Goal: Task Accomplishment & Management: Complete application form

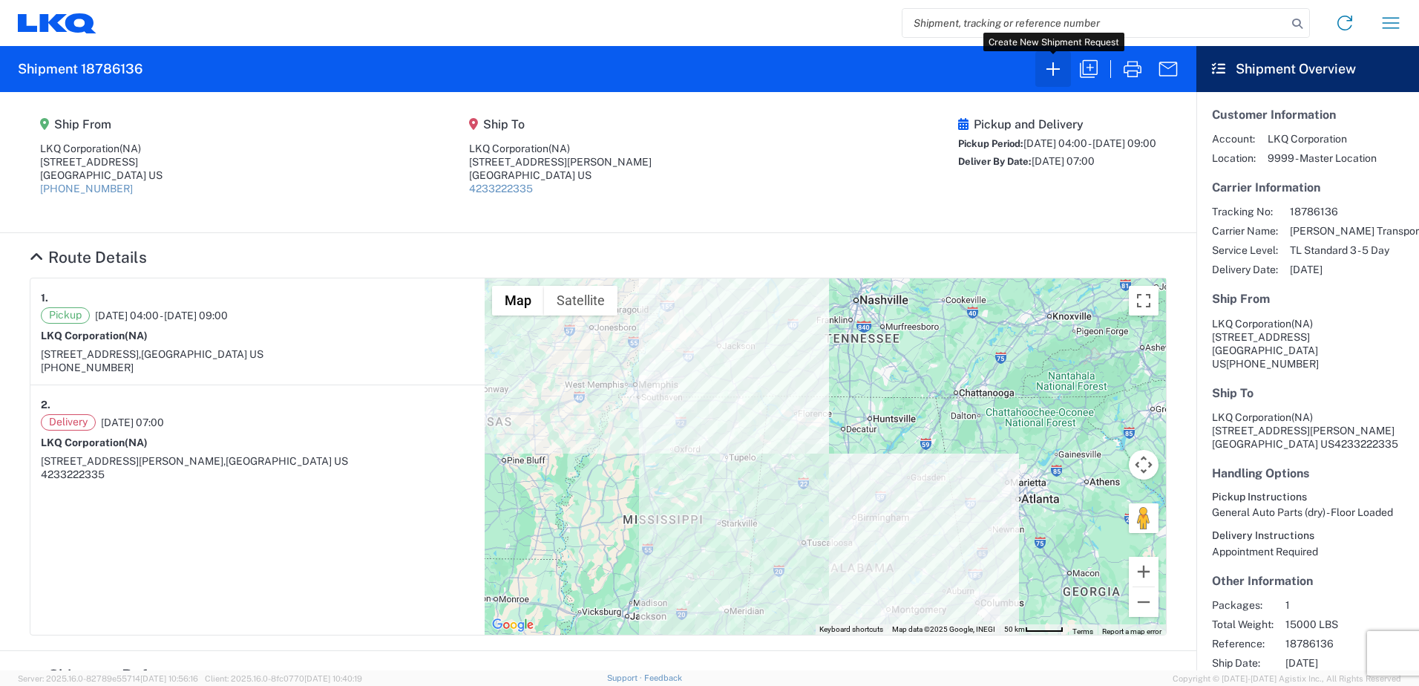
click at [1053, 71] on icon "button" at bounding box center [1052, 68] width 13 height 13
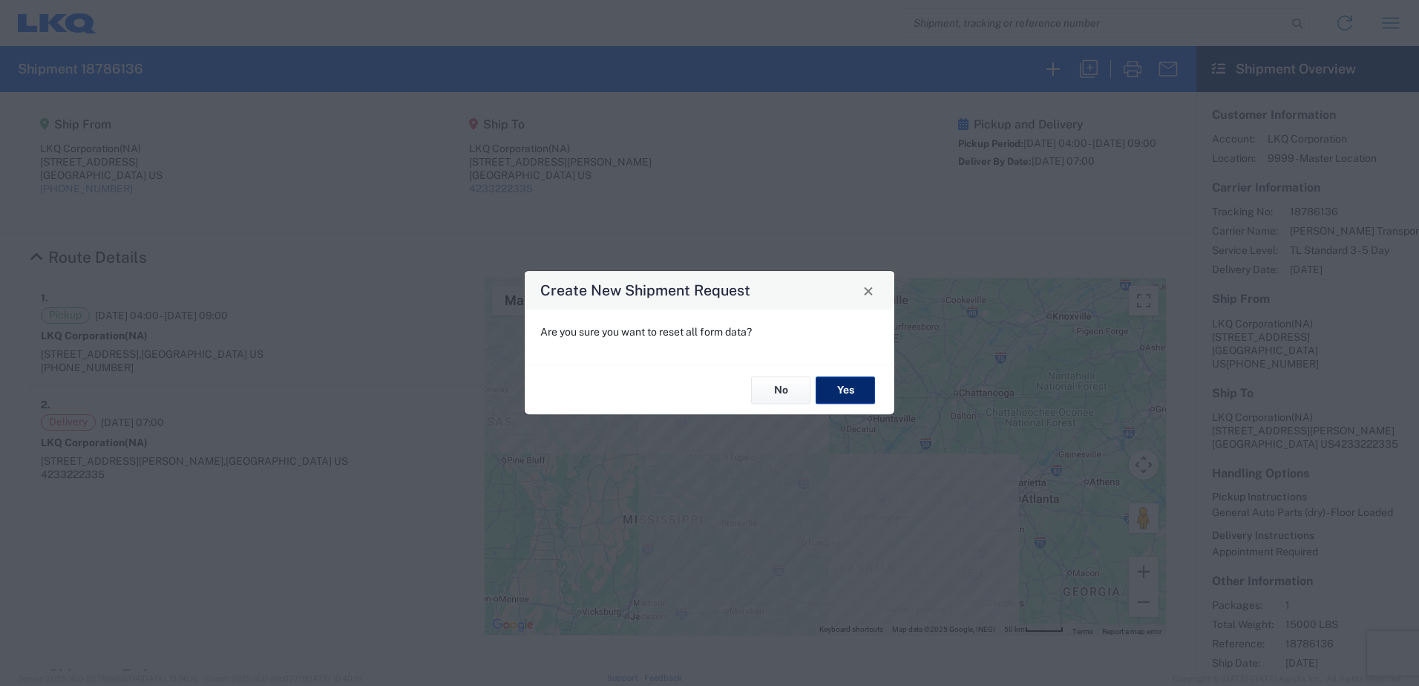
click at [836, 385] on button "Yes" at bounding box center [845, 389] width 59 height 27
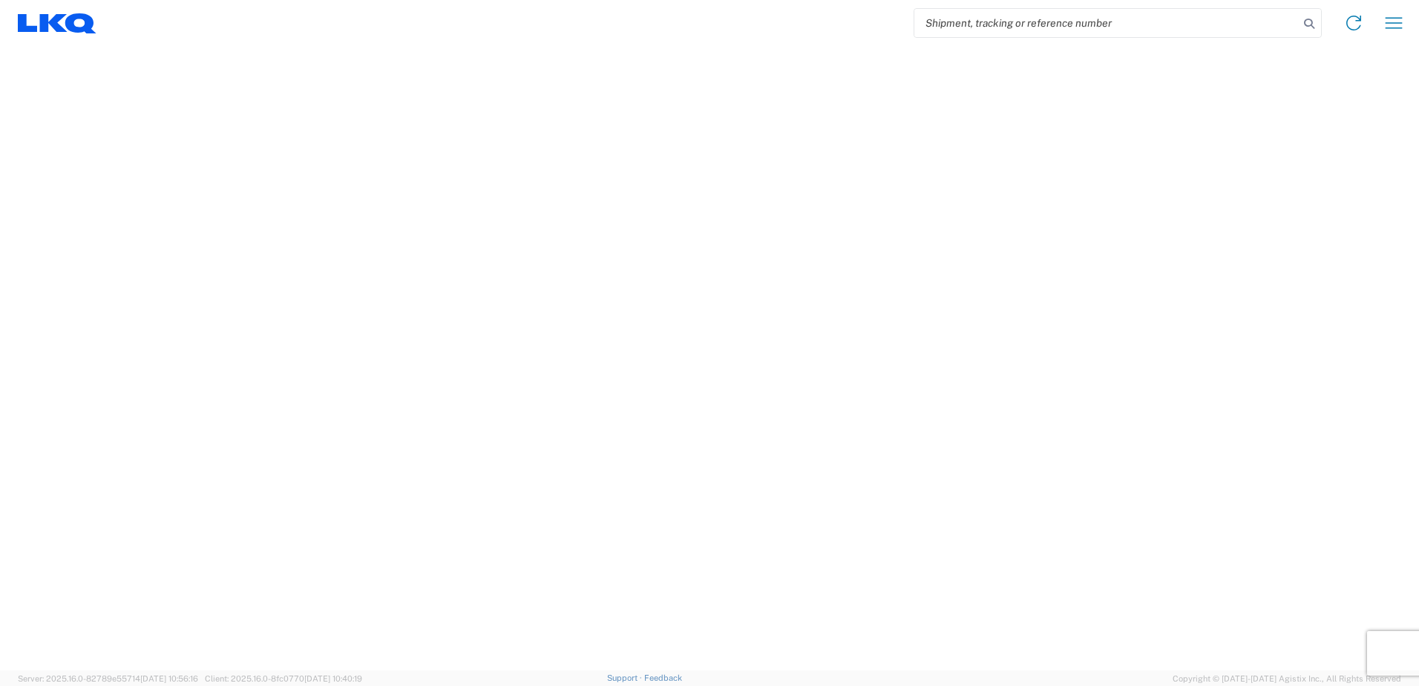
select select "FULL"
select select "LBS"
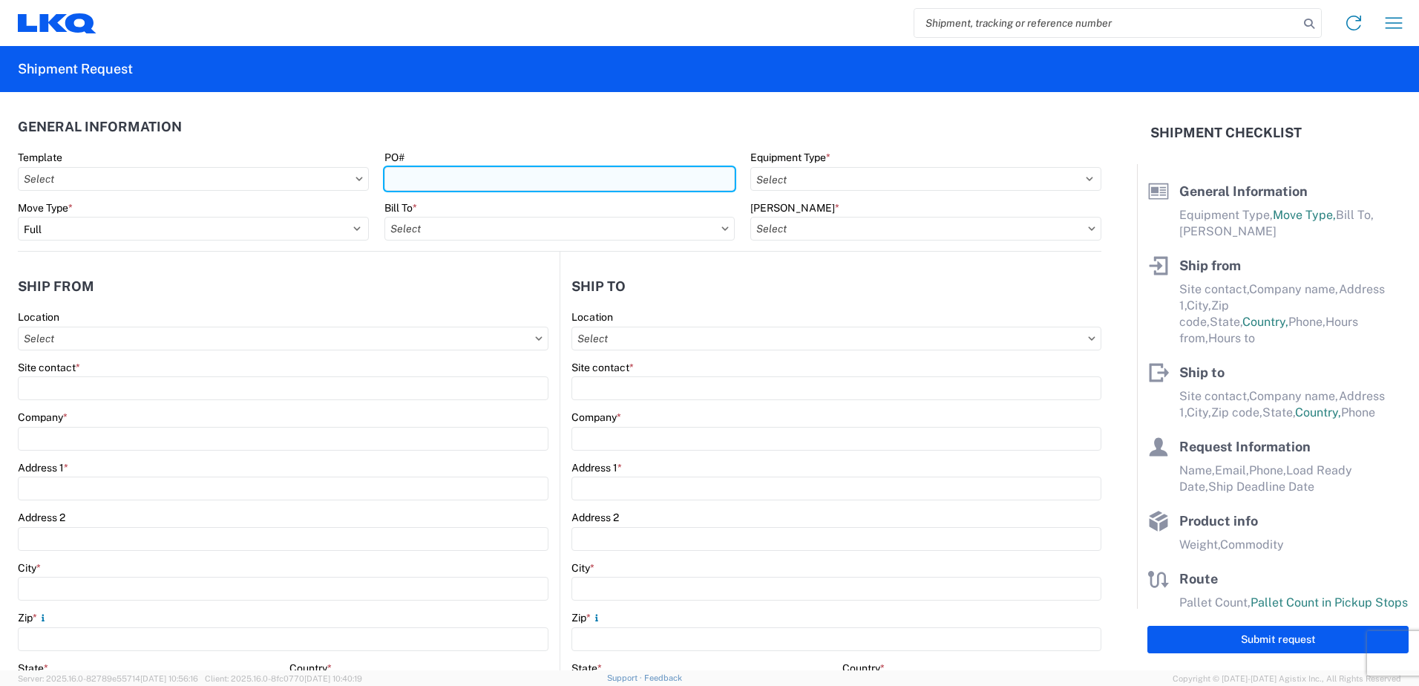
click at [422, 183] on input "PO#" at bounding box center [559, 179] width 351 height 24
type input "3064-1100-20250812"
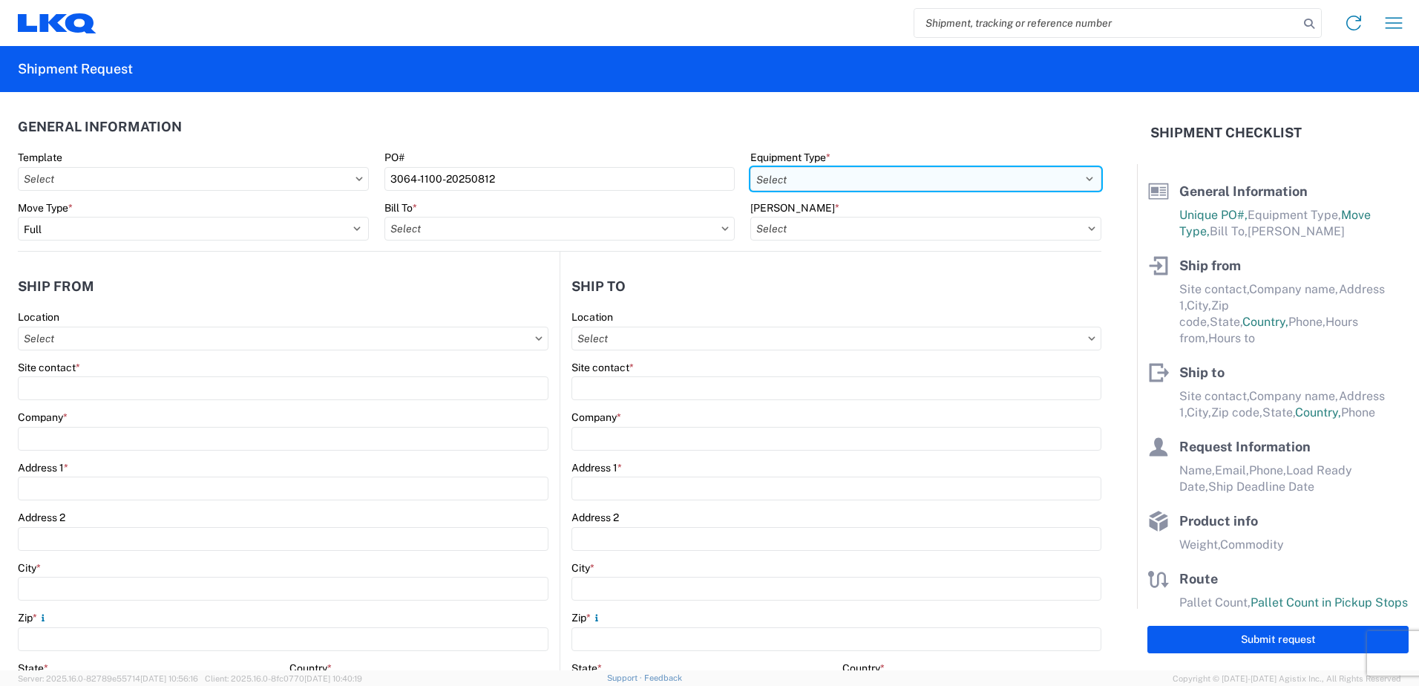
click at [1084, 174] on select "Select 53’ Dry Van Flatbed Dropdeck (van) Lowboy (flatbed) Rail" at bounding box center [925, 179] width 351 height 24
select select "STDV"
click at [750, 167] on select "Select 53’ Dry Van Flatbed Dropdeck (van) Lowboy (flatbed) Rail" at bounding box center [925, 179] width 351 height 24
click at [692, 228] on input "Bill To *" at bounding box center [559, 229] width 351 height 24
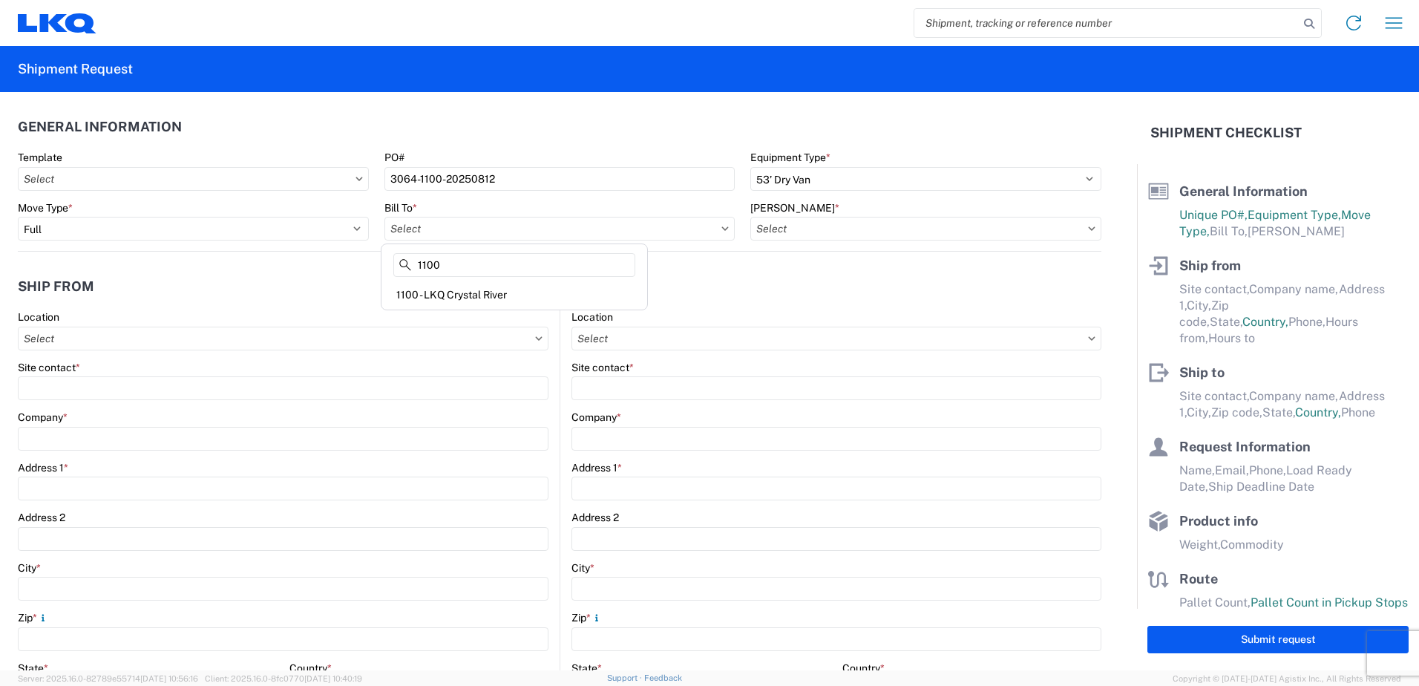
type input "1100"
click at [476, 289] on div "1100 - LKQ Crystal River" at bounding box center [514, 295] width 260 height 24
type input "1100 - LKQ Crystal River"
click at [1083, 231] on input "[PERSON_NAME] *" at bounding box center [925, 229] width 351 height 24
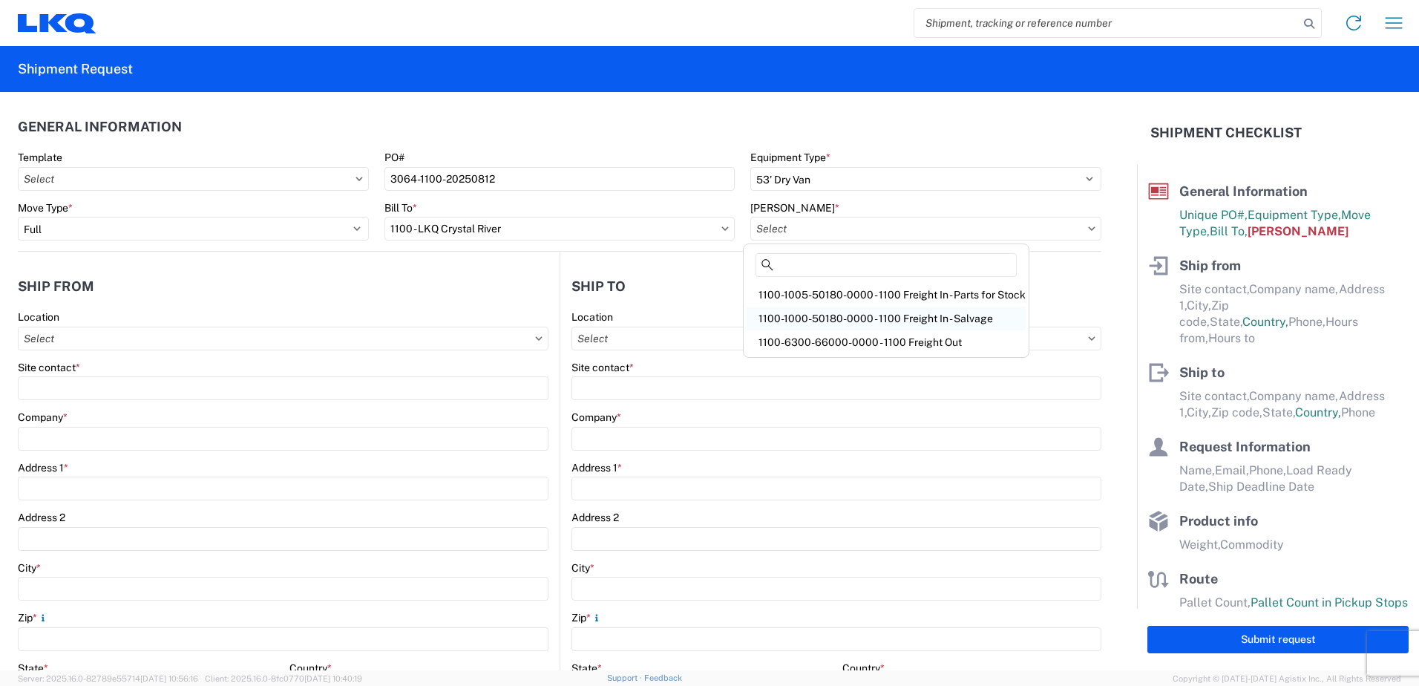
click at [951, 312] on div "1100-1000-50180-0000 - 1100 Freight In - Salvage" at bounding box center [886, 319] width 279 height 24
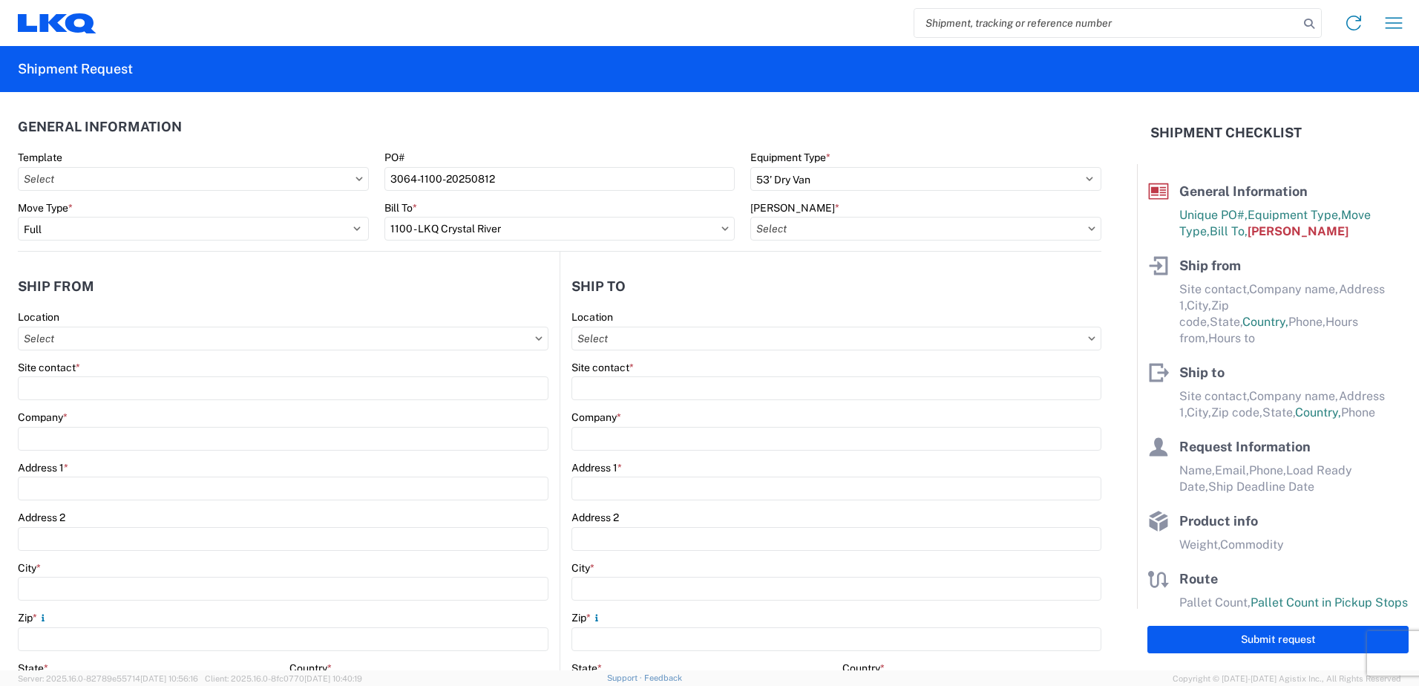
type input "1100-1000-50180-0000 - 1100 Freight In - Salvage, 1100-1000-50180-0000 - testdup"
click at [227, 341] on input "Location" at bounding box center [283, 339] width 531 height 24
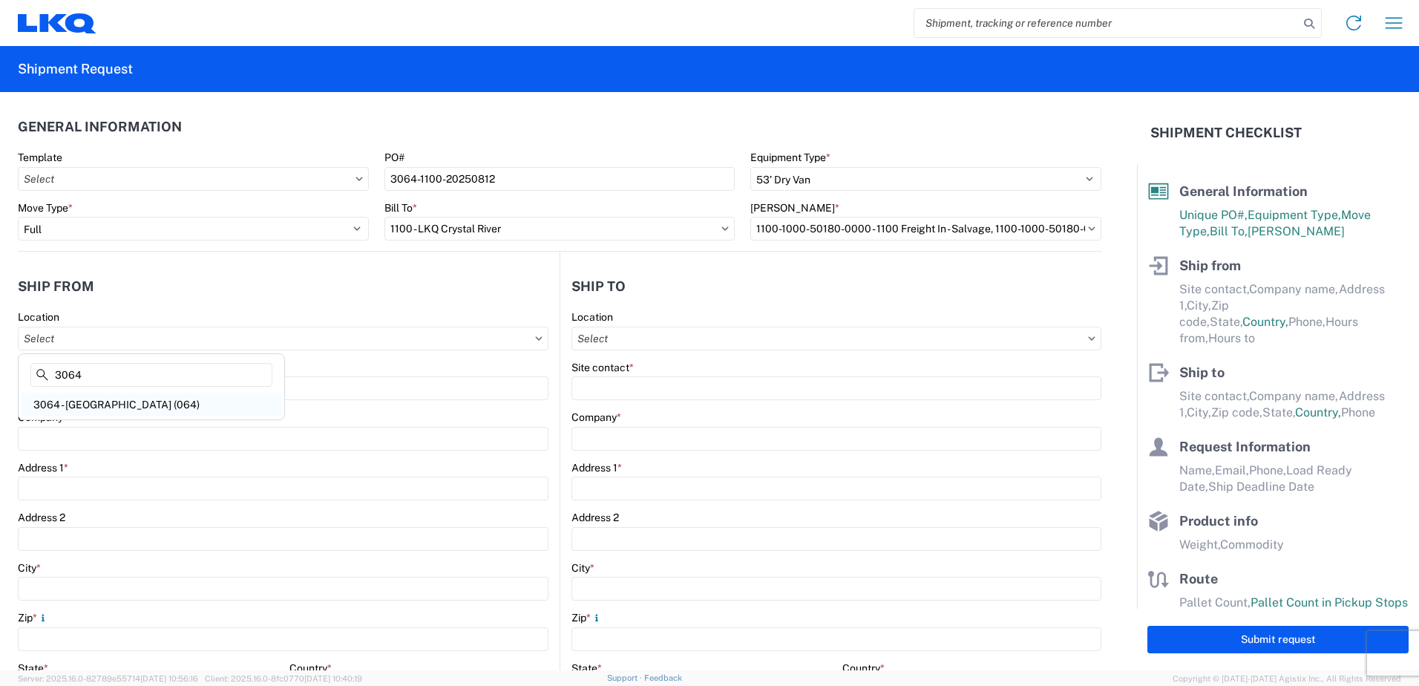
type input "3064"
click at [114, 404] on div "3064 - [GEOGRAPHIC_DATA] (064)" at bounding box center [152, 405] width 260 height 24
type input "3064 - [GEOGRAPHIC_DATA] (064)"
type input "LKQ Corporation"
type input "[STREET_ADDRESS]"
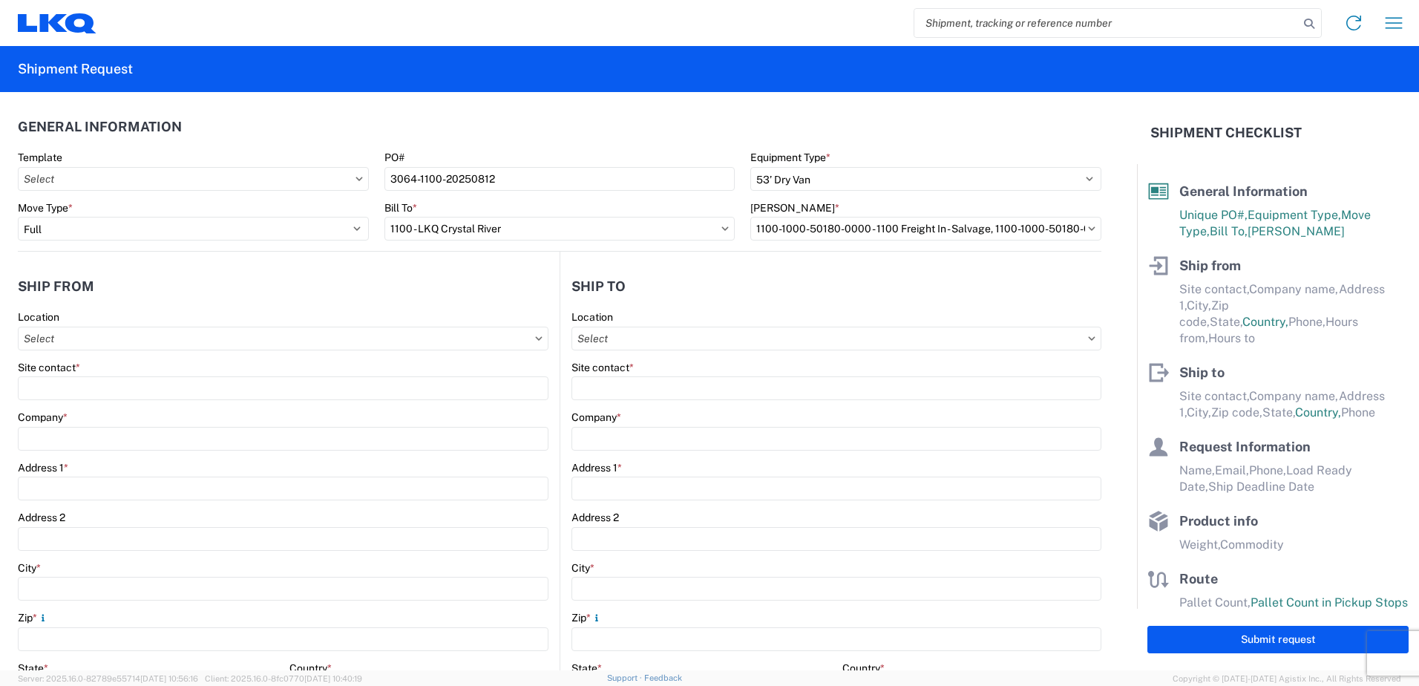
type input "[GEOGRAPHIC_DATA]"
type input "30336"
select select "GA"
select select "US"
type input "[PHONE_NUMBER]"
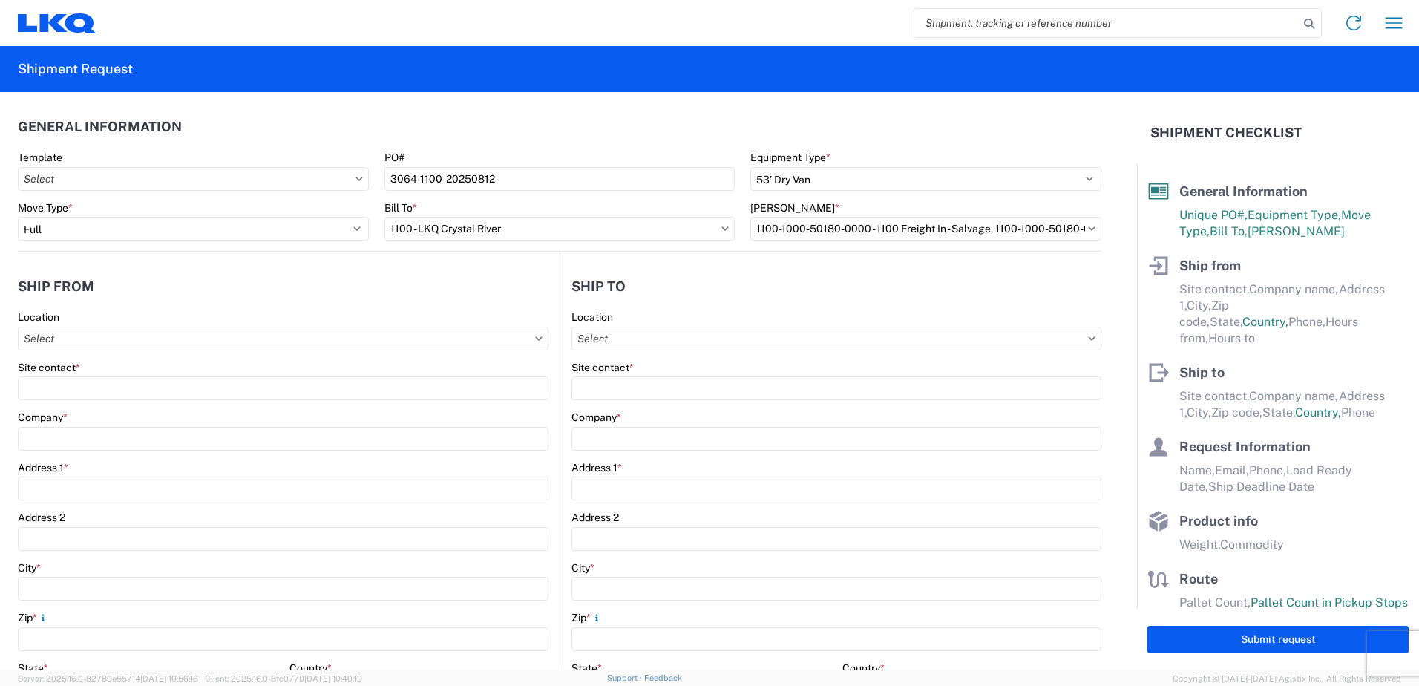
type input "06:00"
type input "17:00"
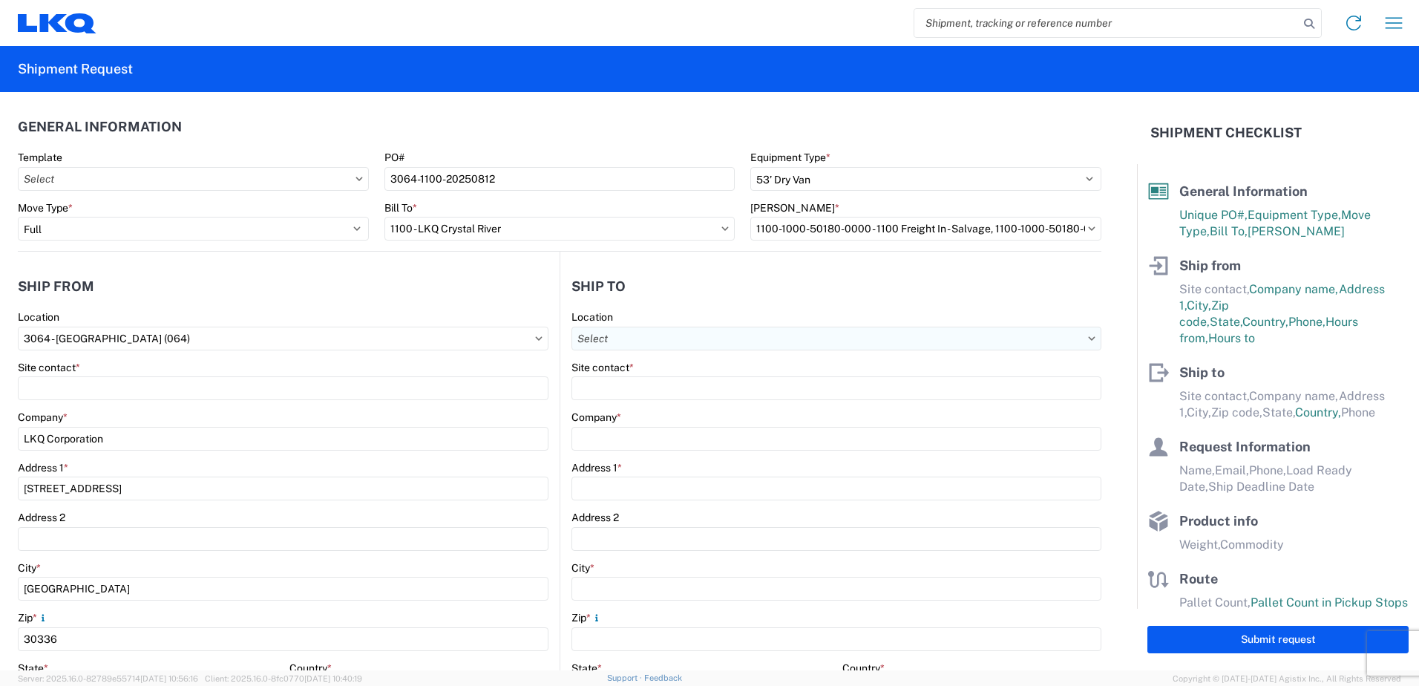
click at [647, 343] on input "Location" at bounding box center [836, 339] width 530 height 24
type input "1100"
click at [635, 402] on div "1100 - LKQ Crystal River" at bounding box center [700, 405] width 260 height 24
type input "1100 - LKQ Crystal River"
type input "LKQ Corporation"
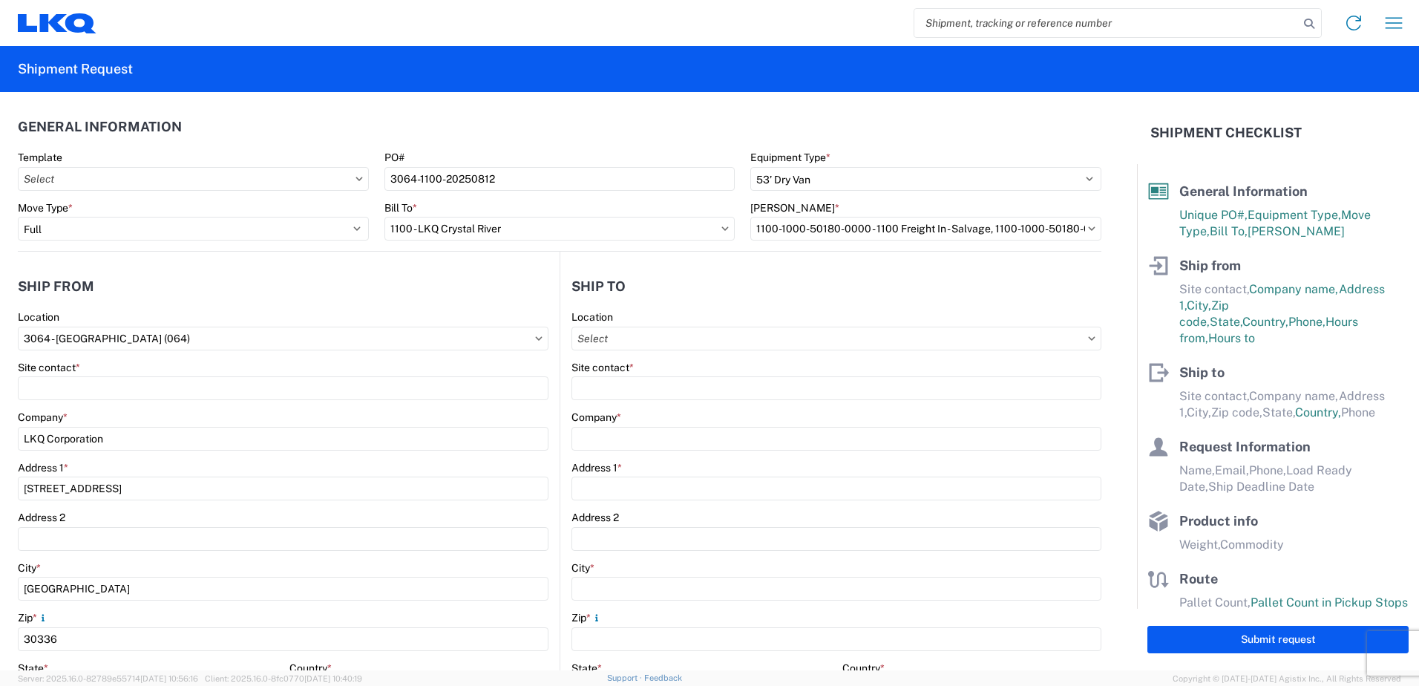
type input "[STREET_ADDRESS][PERSON_NAME]"
type input "Crystal River"
type input "34429"
select select "FL"
select select "US"
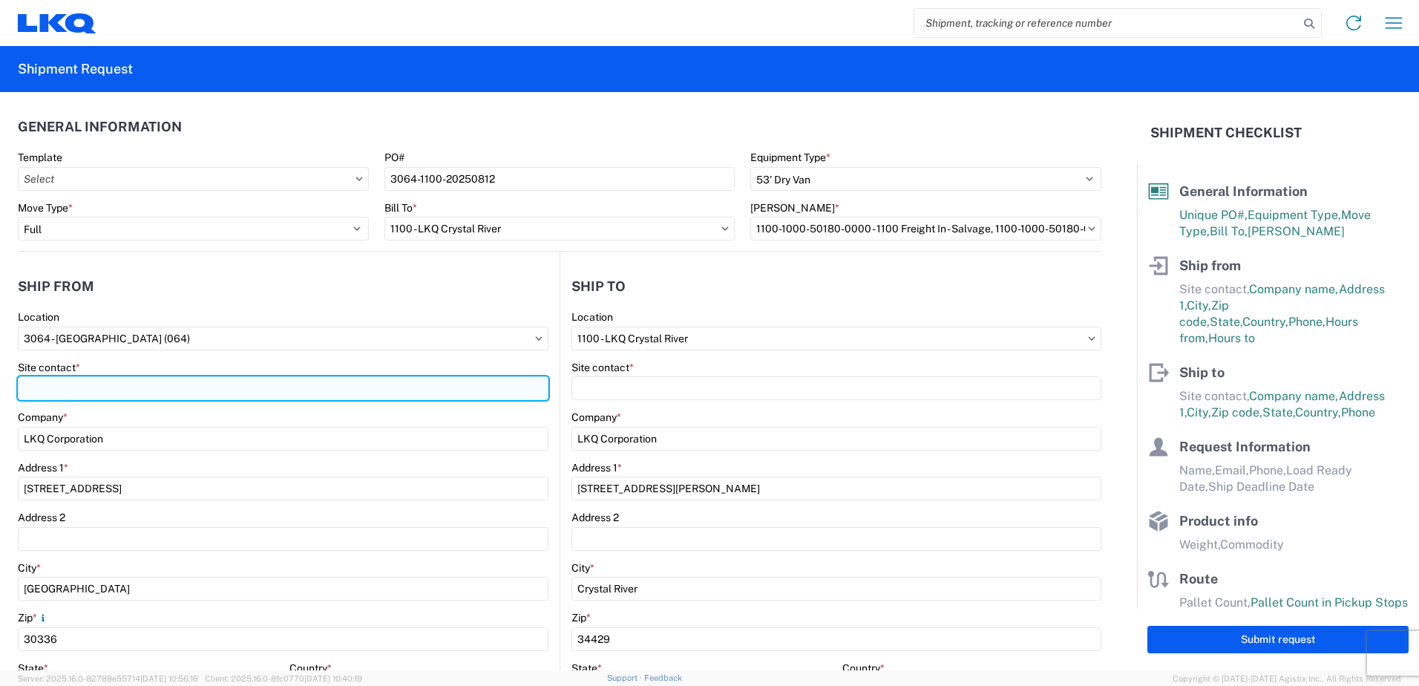
click at [145, 392] on input "Site contact *" at bounding box center [283, 388] width 531 height 24
type input "[PERSON_NAME]"
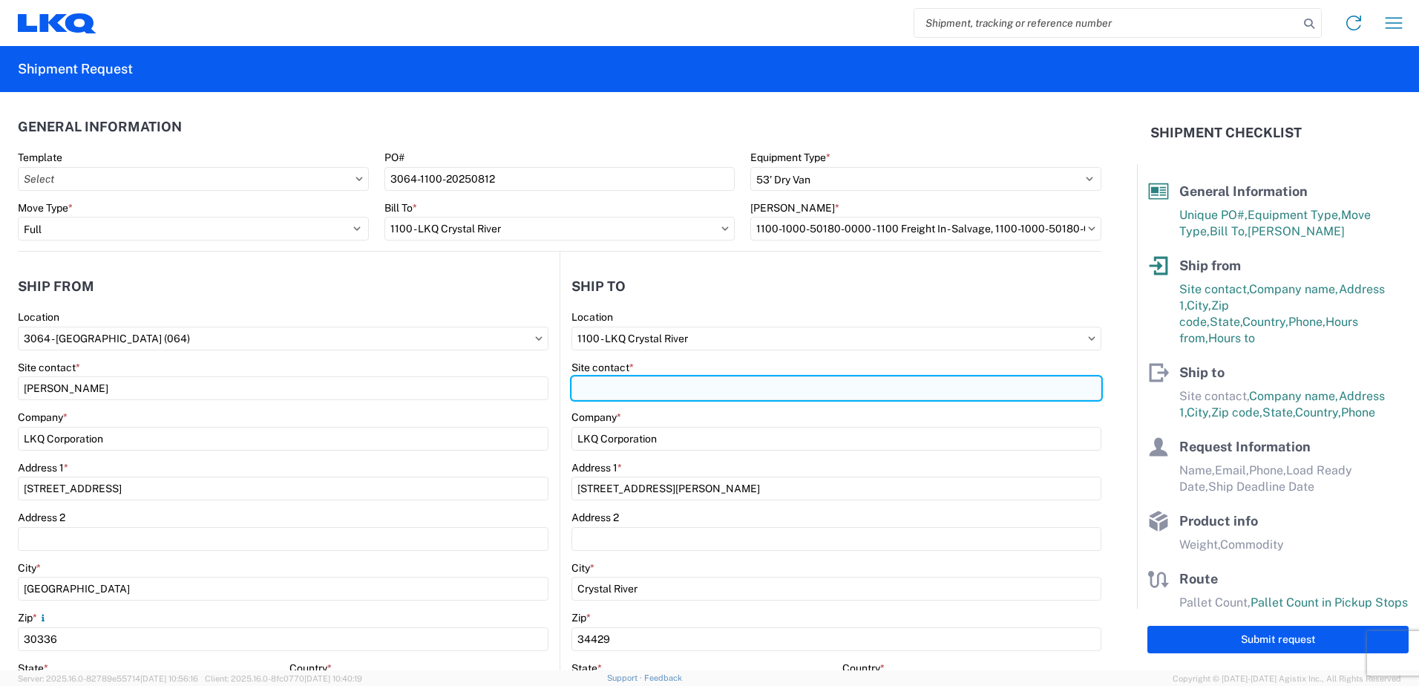
click at [600, 390] on input "Site contact *" at bounding box center [836, 388] width 530 height 24
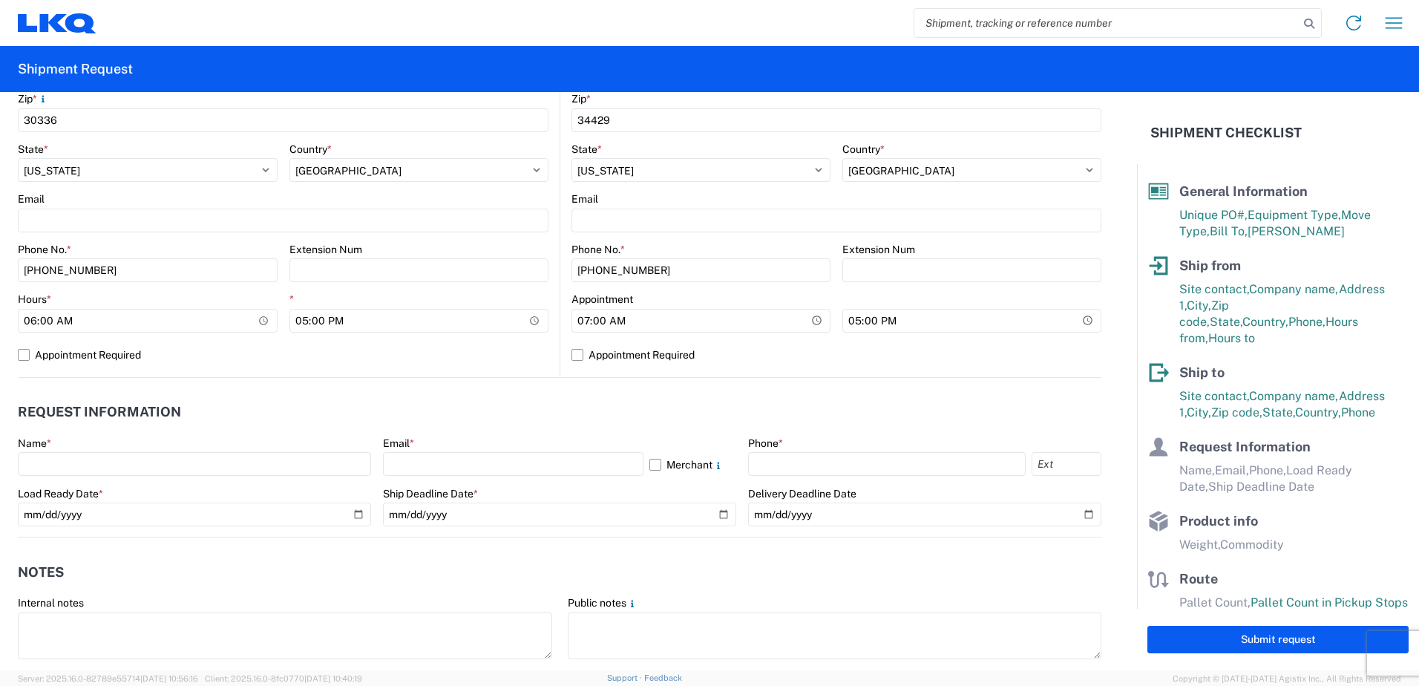
scroll to position [520, 0]
type input "[PERSON_NAME]"
click at [297, 324] on input "17:00" at bounding box center [419, 320] width 260 height 24
click at [339, 316] on input "23:00" at bounding box center [419, 320] width 260 height 24
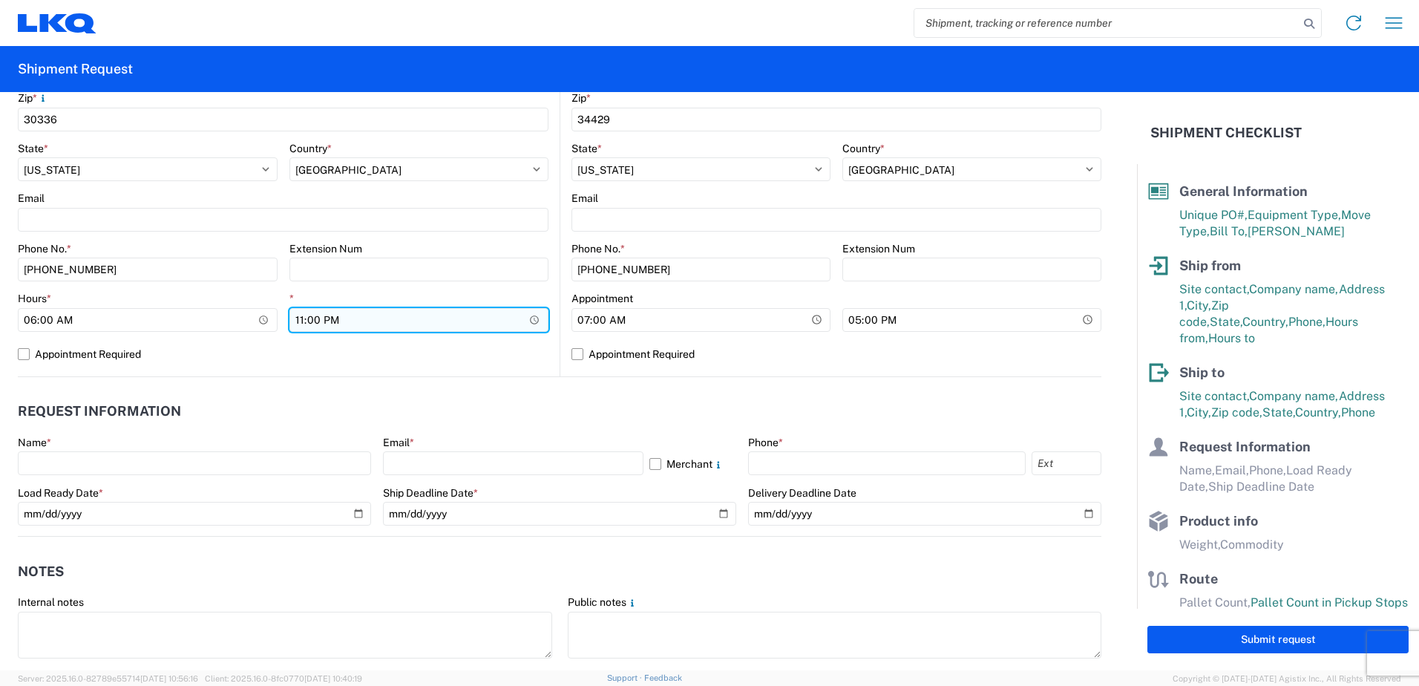
click at [330, 315] on input "23:00" at bounding box center [419, 320] width 260 height 24
type input "11:00"
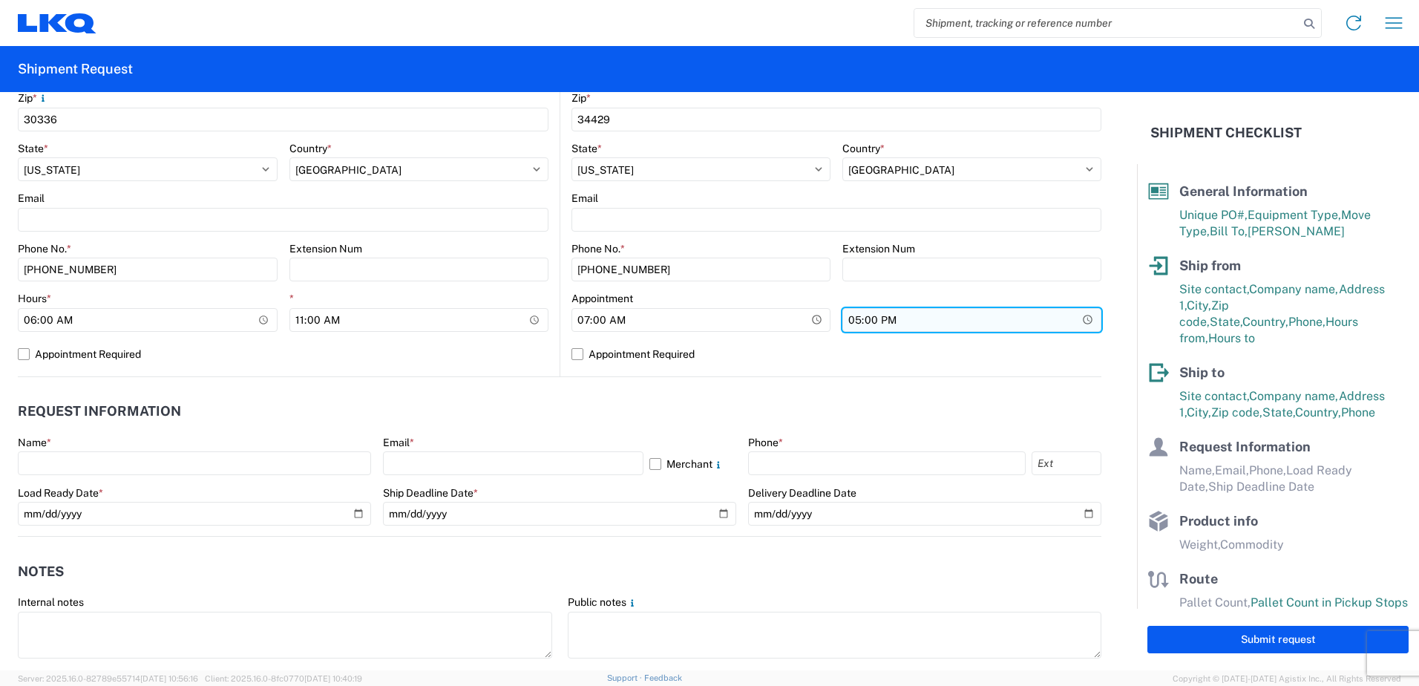
click at [845, 320] on input "17:00" at bounding box center [971, 320] width 259 height 24
type input "20:00"
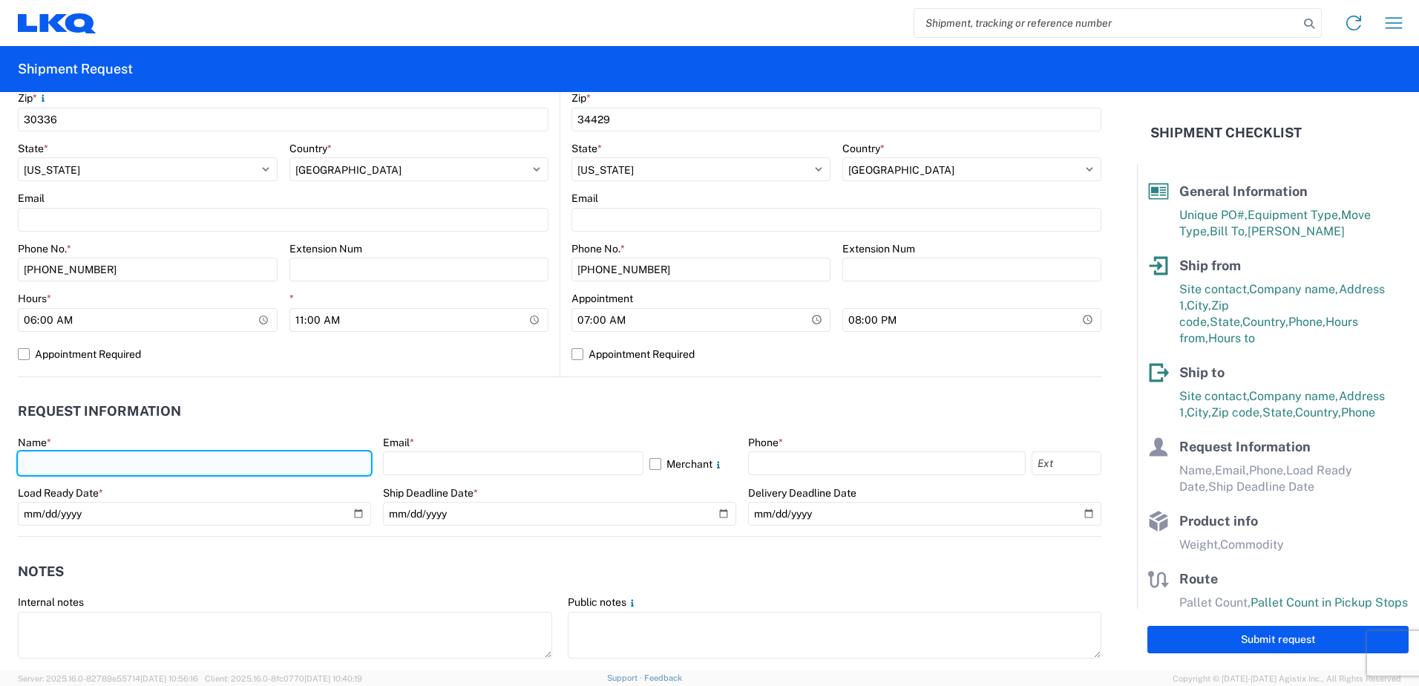
click at [154, 458] on input "text" at bounding box center [194, 463] width 353 height 24
type input "[PERSON_NAME]"
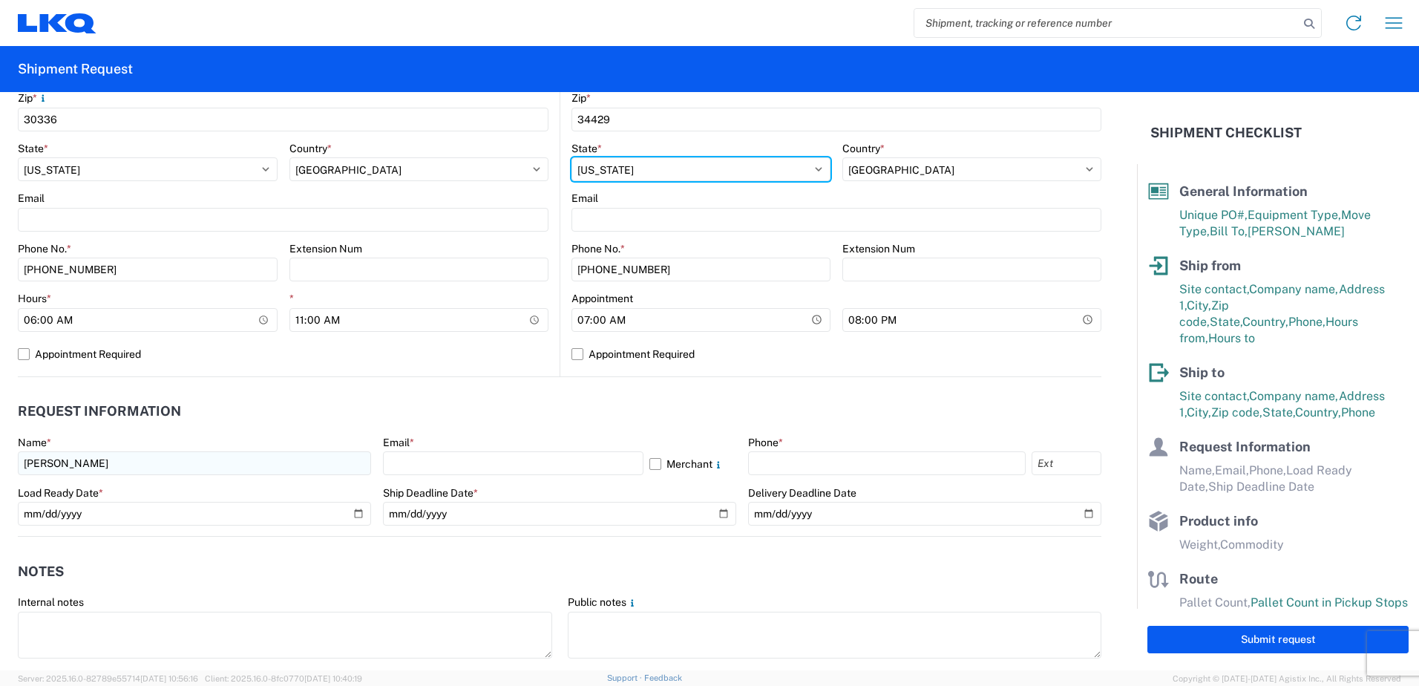
select select "GA"
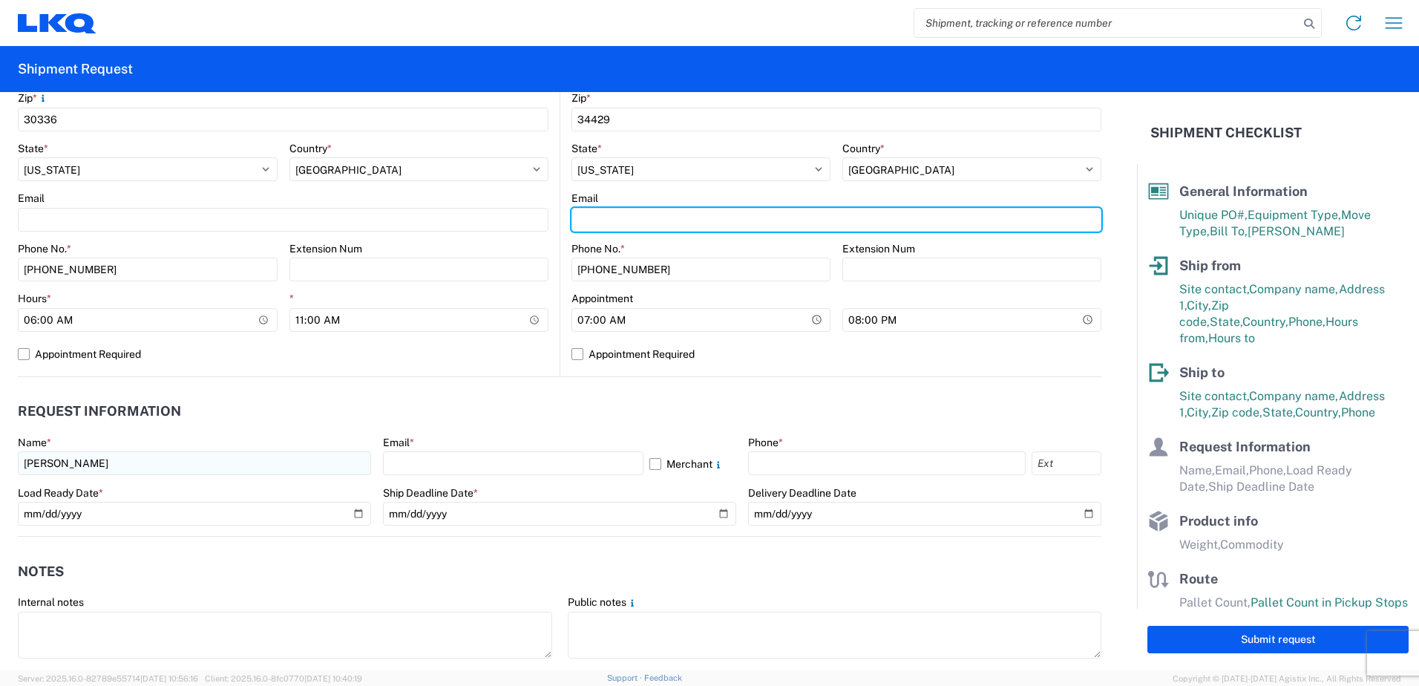
type input "[EMAIL_ADDRESS][DOMAIN_NAME]"
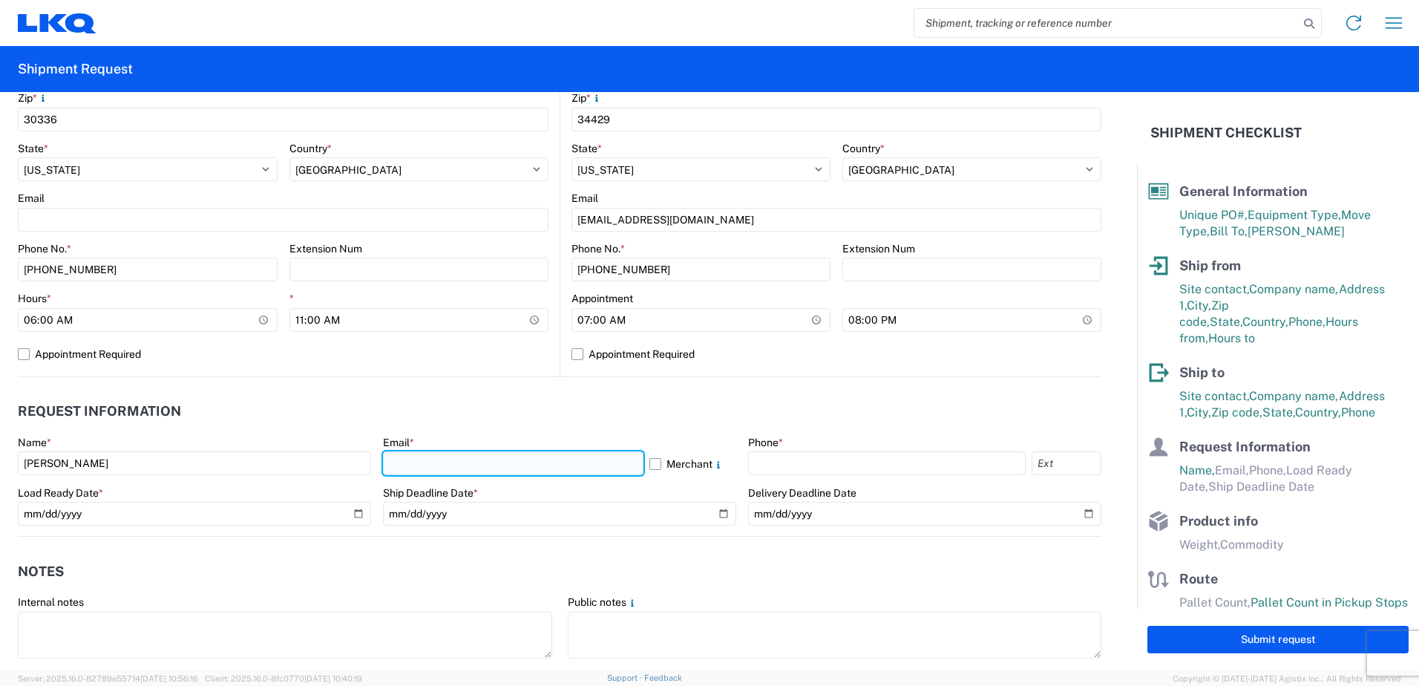
click at [418, 460] on input "text" at bounding box center [513, 463] width 261 height 24
type input "[EMAIL_ADDRESS][DOMAIN_NAME]"
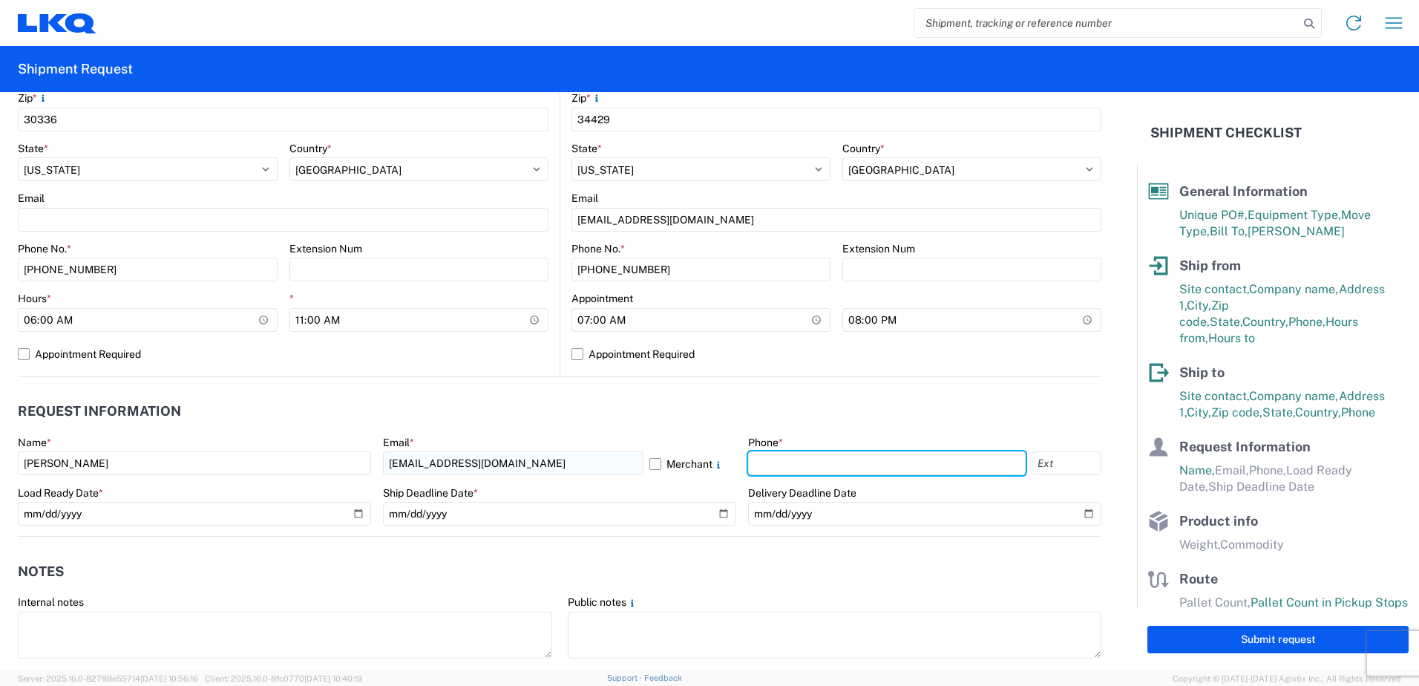
type input "1423322233"
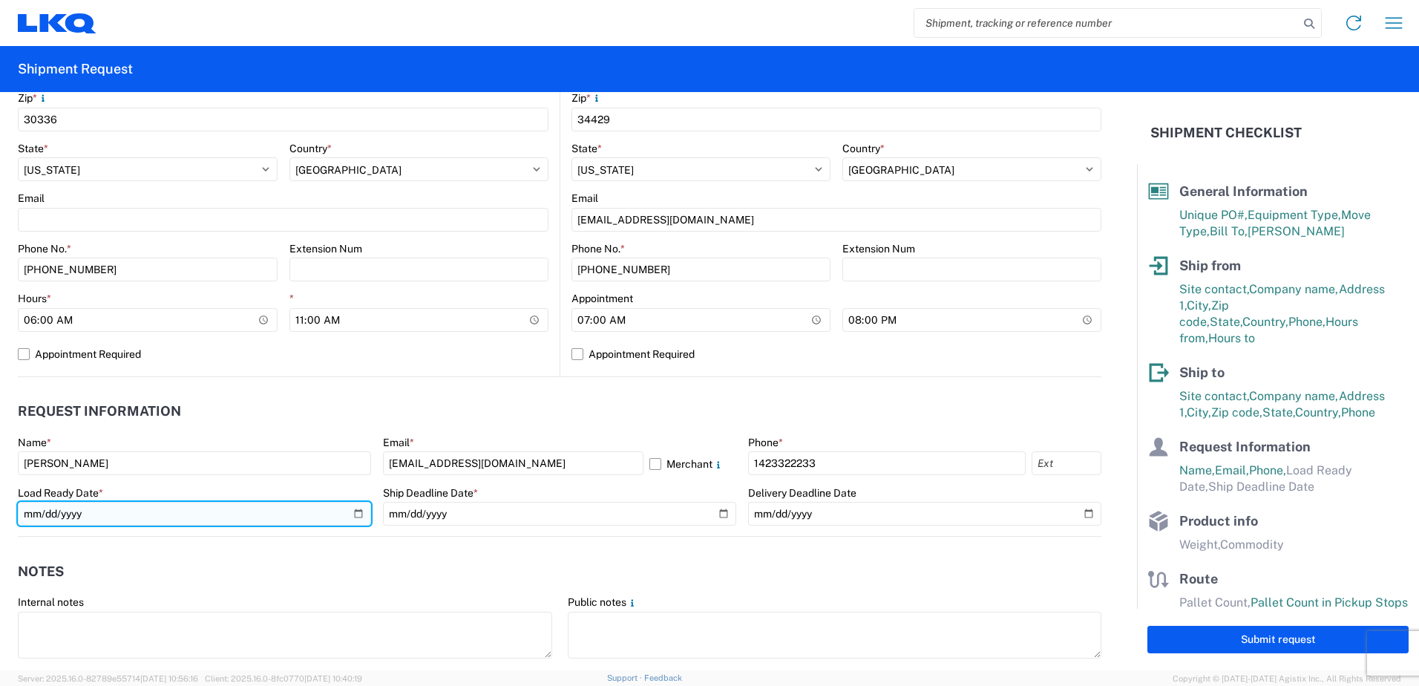
click at [351, 512] on input "date" at bounding box center [194, 514] width 353 height 24
type input "[DATE]"
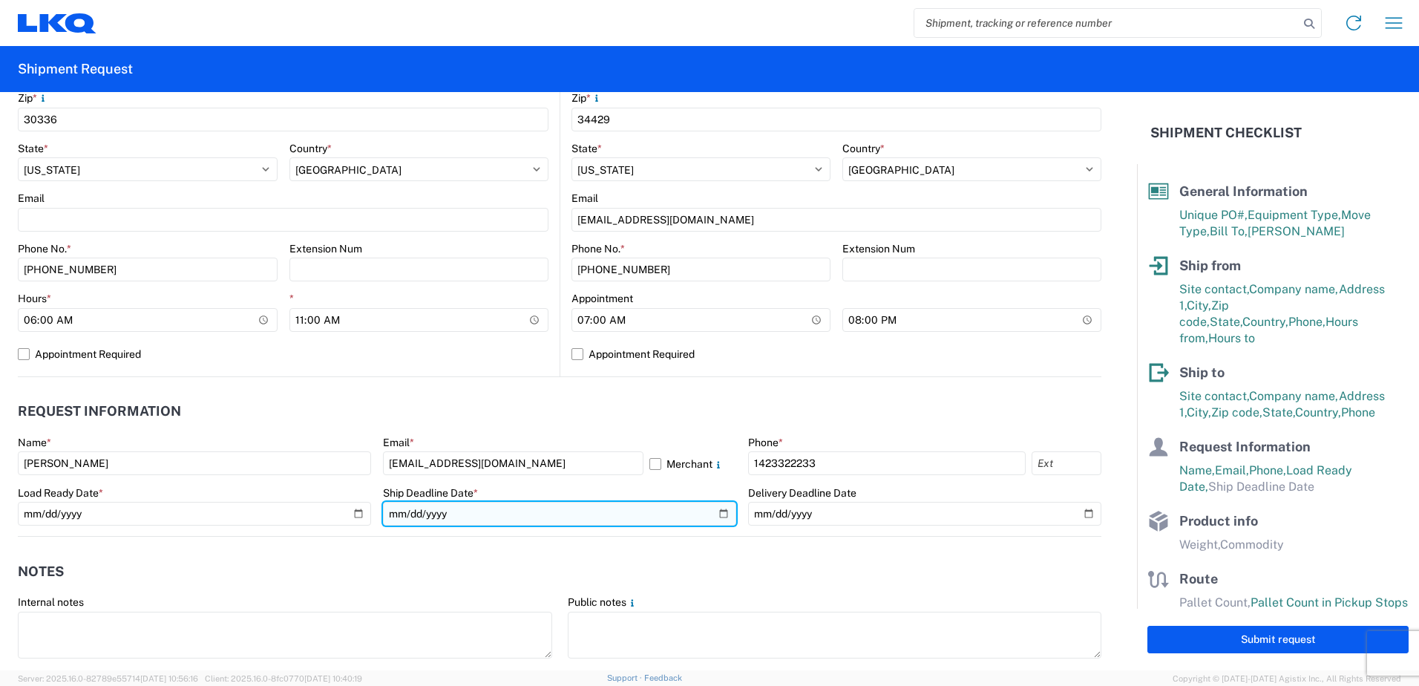
click at [713, 512] on input "date" at bounding box center [559, 514] width 353 height 24
type input "[DATE]"
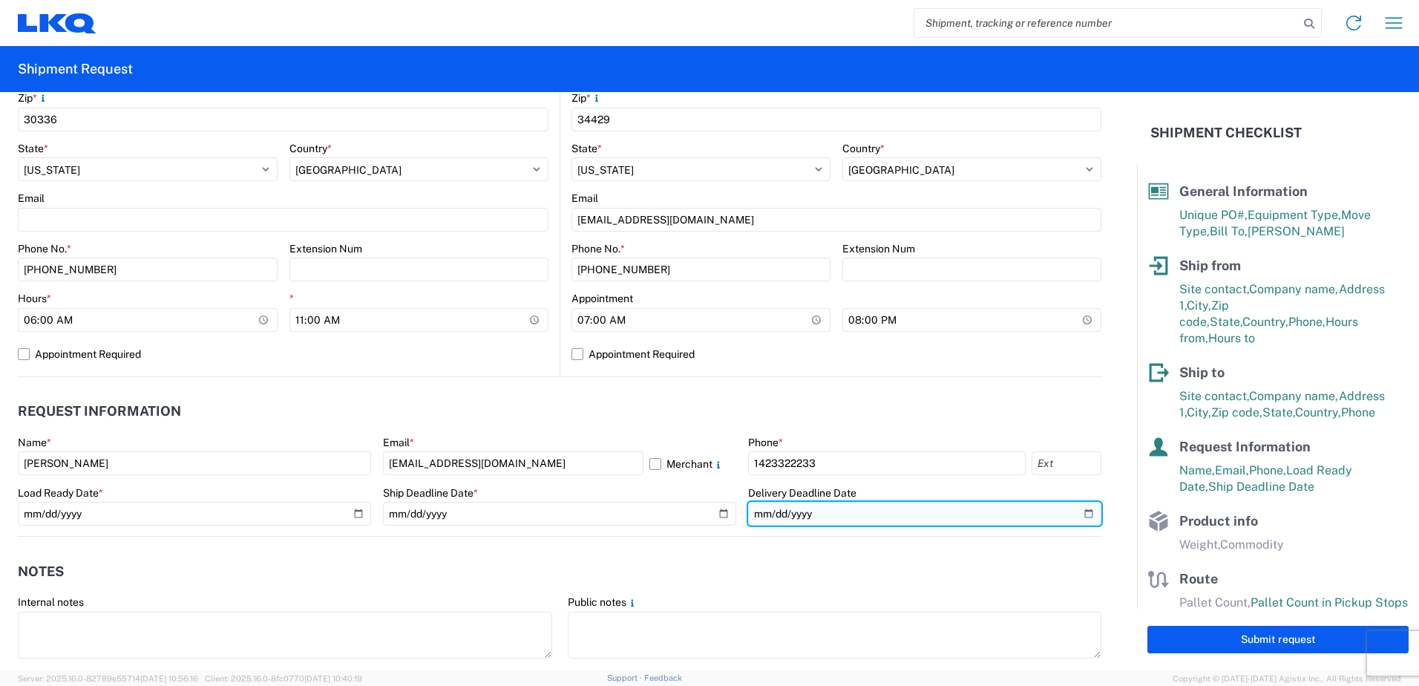
click at [1064, 514] on input "date" at bounding box center [924, 514] width 353 height 24
click at [1083, 512] on input "date" at bounding box center [924, 514] width 353 height 24
type input "[DATE]"
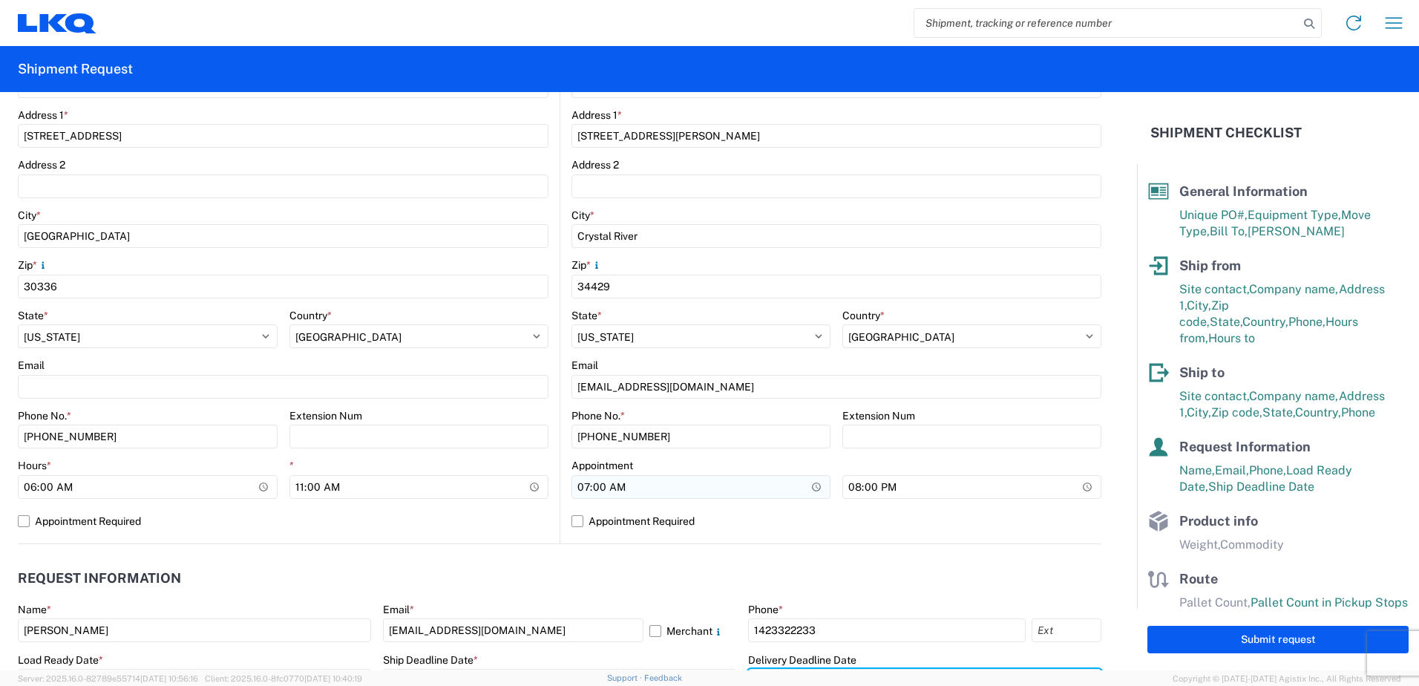
scroll to position [371, 0]
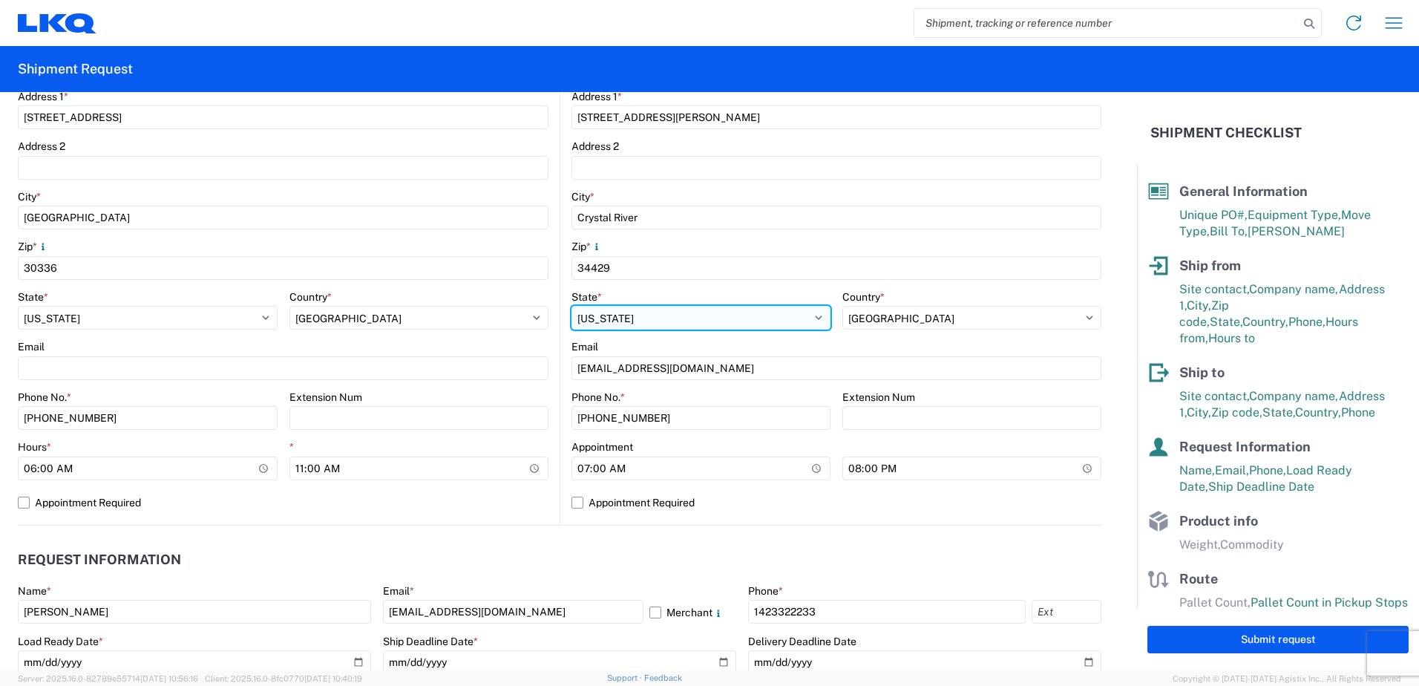
click at [632, 324] on select "Select [US_STATE] [US_STATE] [US_STATE] [US_STATE] Armed Forces Americas Armed …" at bounding box center [700, 318] width 259 height 24
select select "FL"
click at [571, 306] on select "Select [US_STATE] [US_STATE] [US_STATE] [US_STATE] Armed Forces Americas Armed …" at bounding box center [700, 318] width 259 height 24
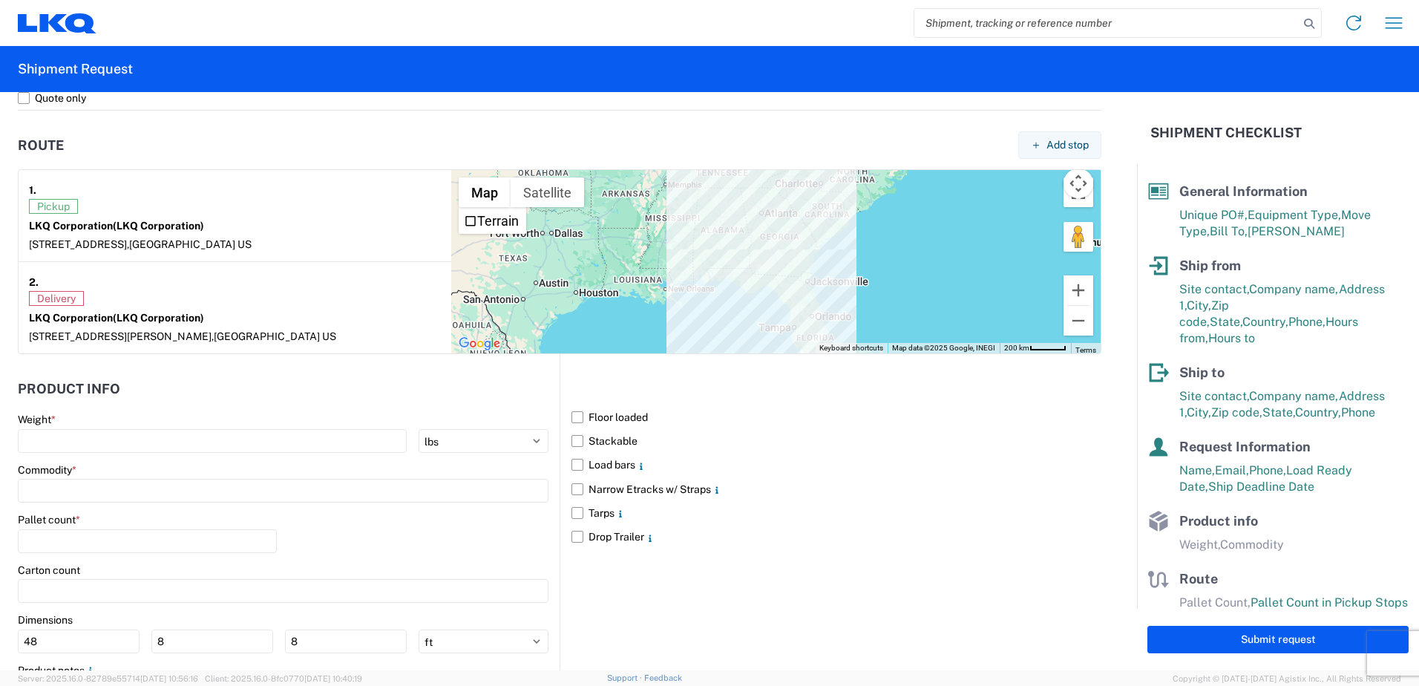
scroll to position [1113, 0]
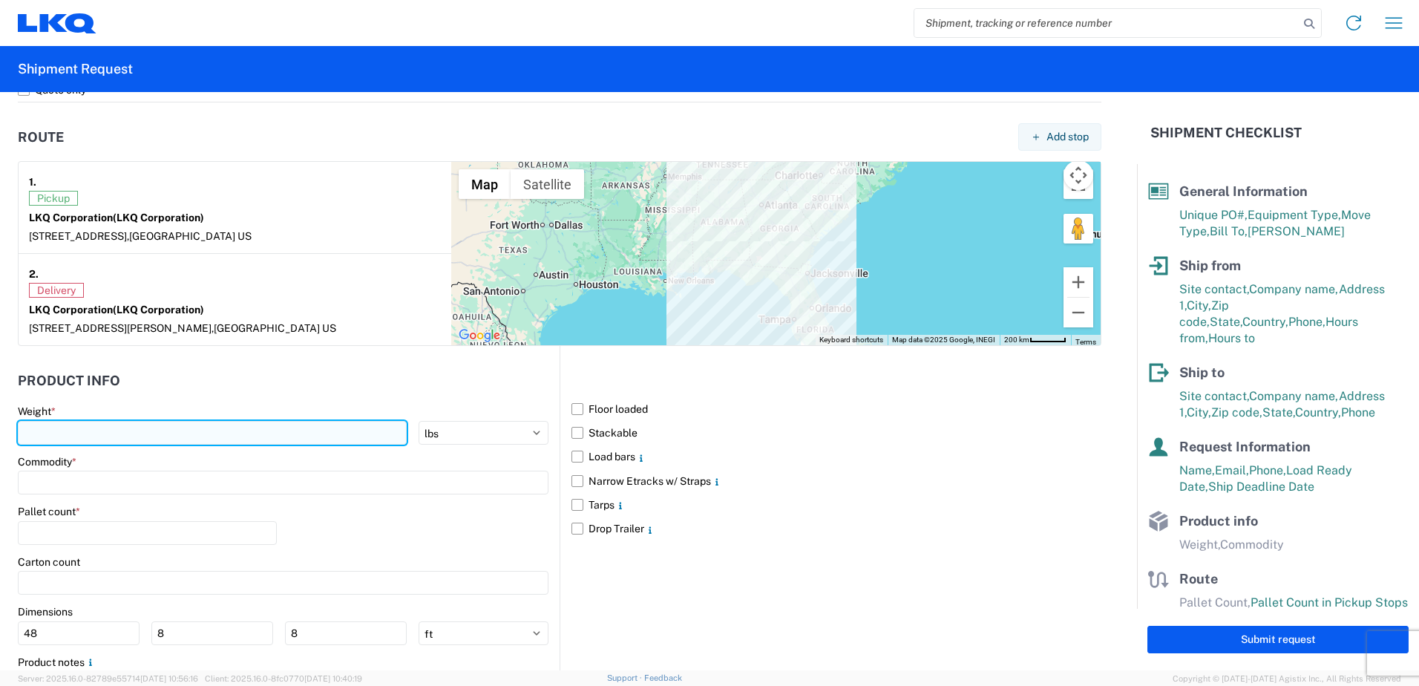
click at [219, 436] on input "number" at bounding box center [212, 433] width 389 height 24
type input "22000"
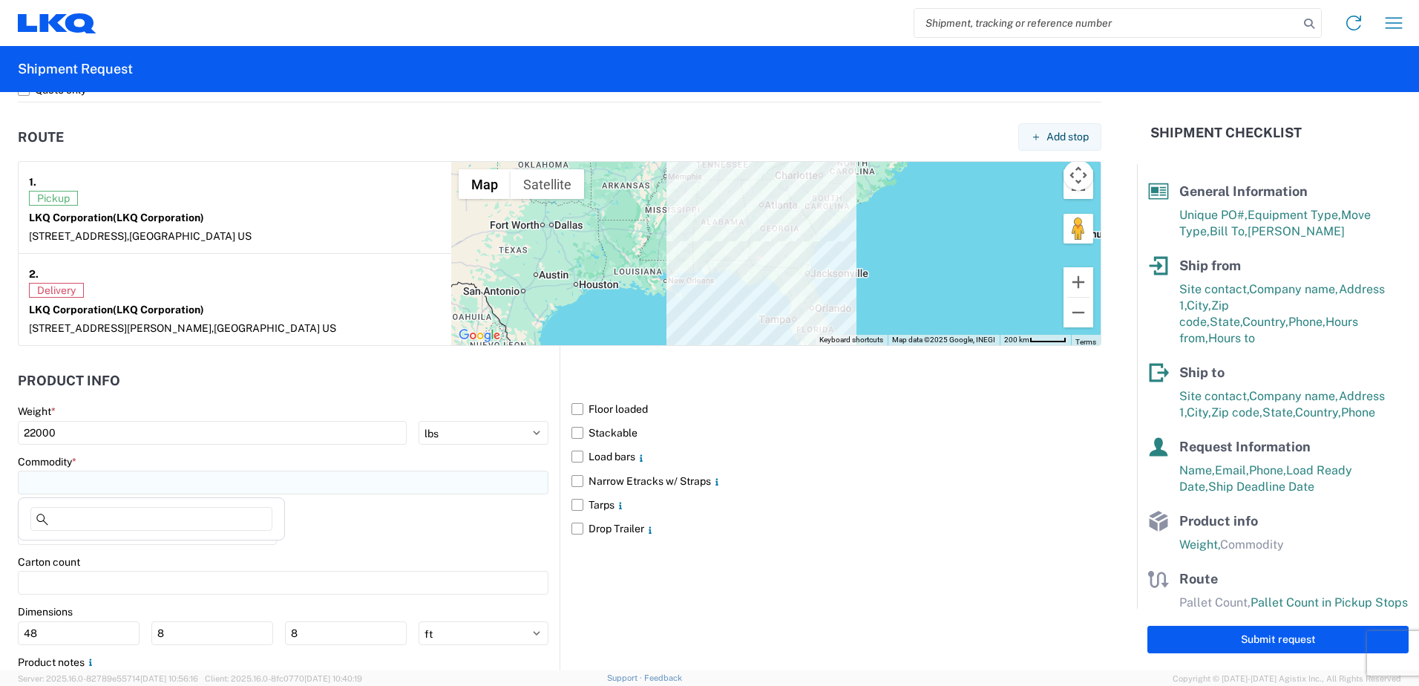
click at [181, 473] on input at bounding box center [283, 483] width 531 height 24
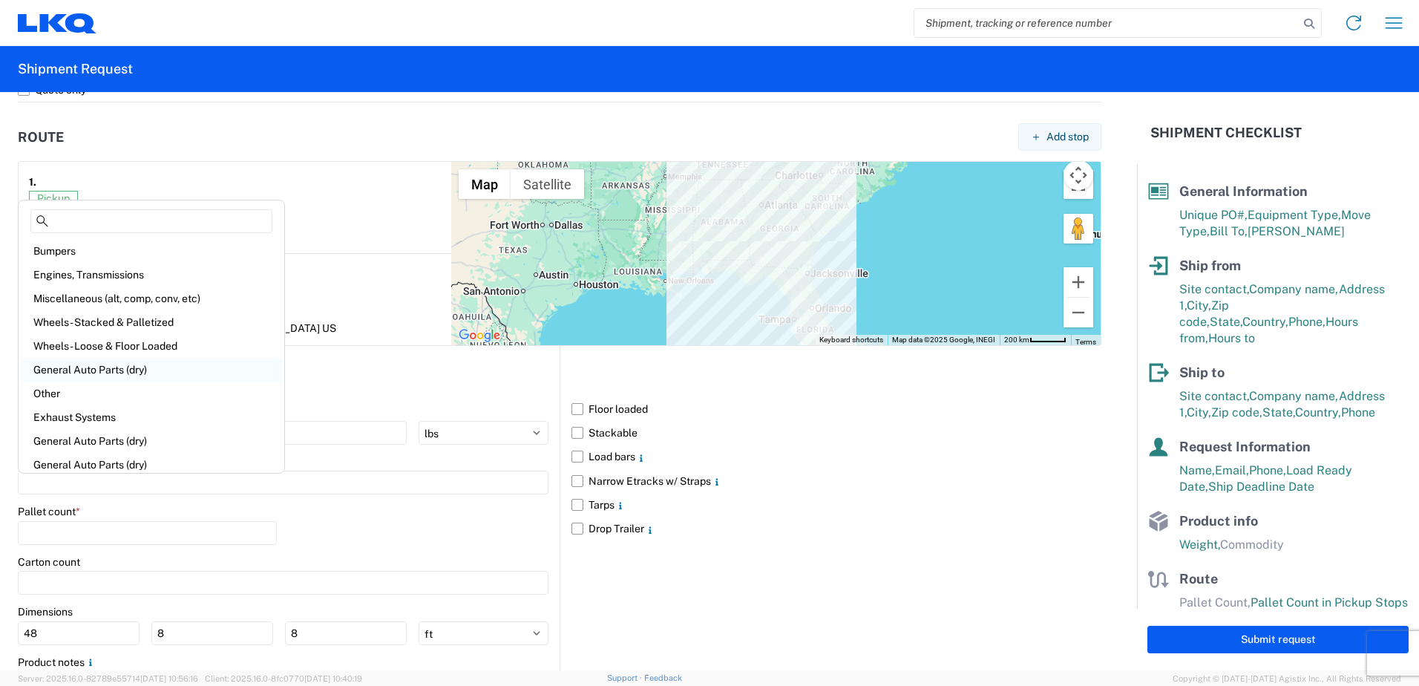
click at [157, 371] on div "General Auto Parts (dry)" at bounding box center [152, 370] width 260 height 24
type input "General Auto Parts (dry)"
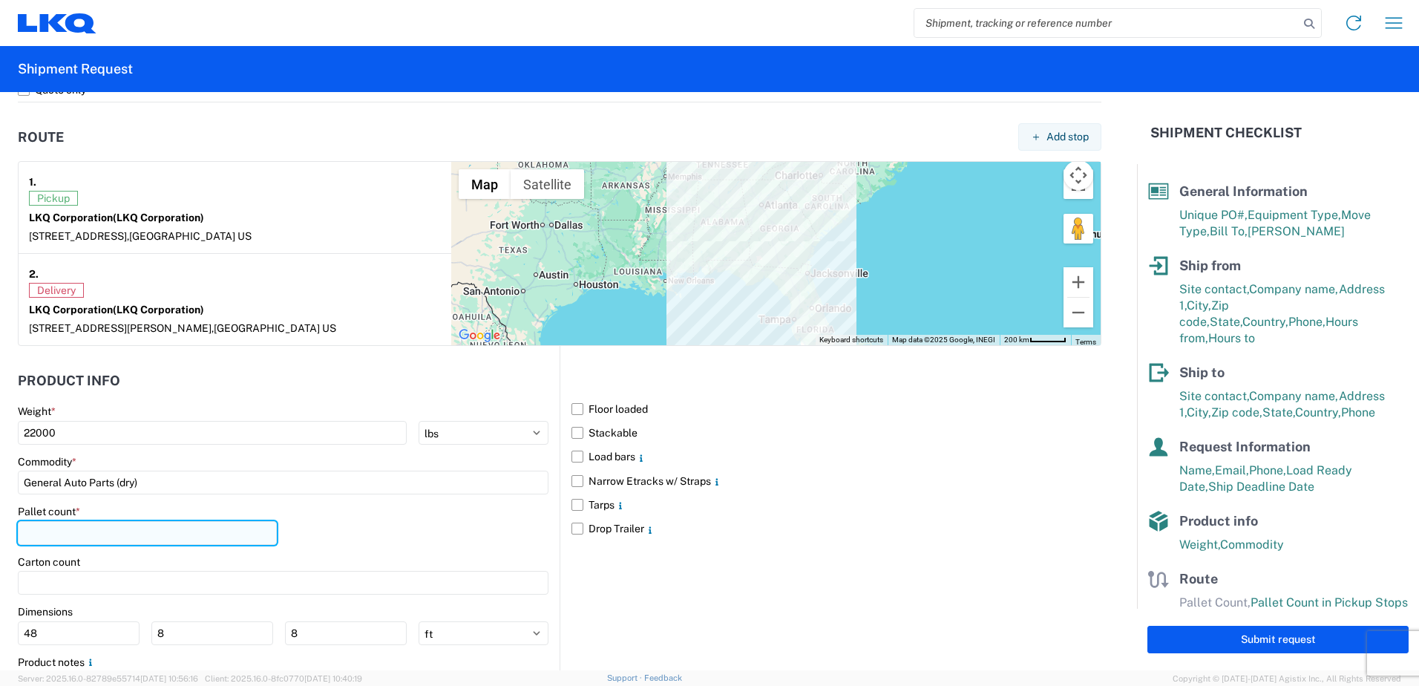
click at [177, 534] on input "number" at bounding box center [147, 533] width 259 height 24
type input "22"
click at [574, 456] on label "Load bars" at bounding box center [836, 457] width 530 height 24
click at [0, 0] on input "Load bars" at bounding box center [0, 0] width 0 height 0
click at [571, 482] on label "Narrow Etracks w/ Straps" at bounding box center [836, 481] width 530 height 24
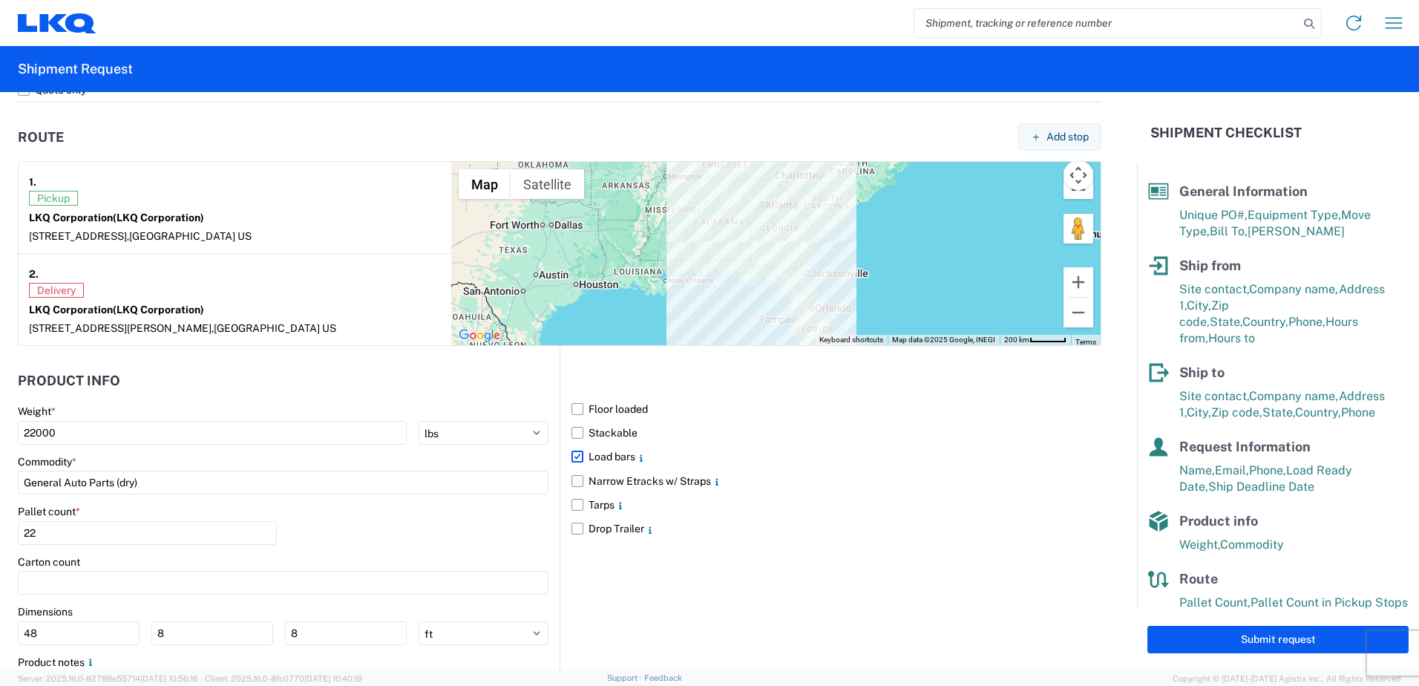
click at [0, 0] on input "Narrow Etracks w/ Straps" at bounding box center [0, 0] width 0 height 0
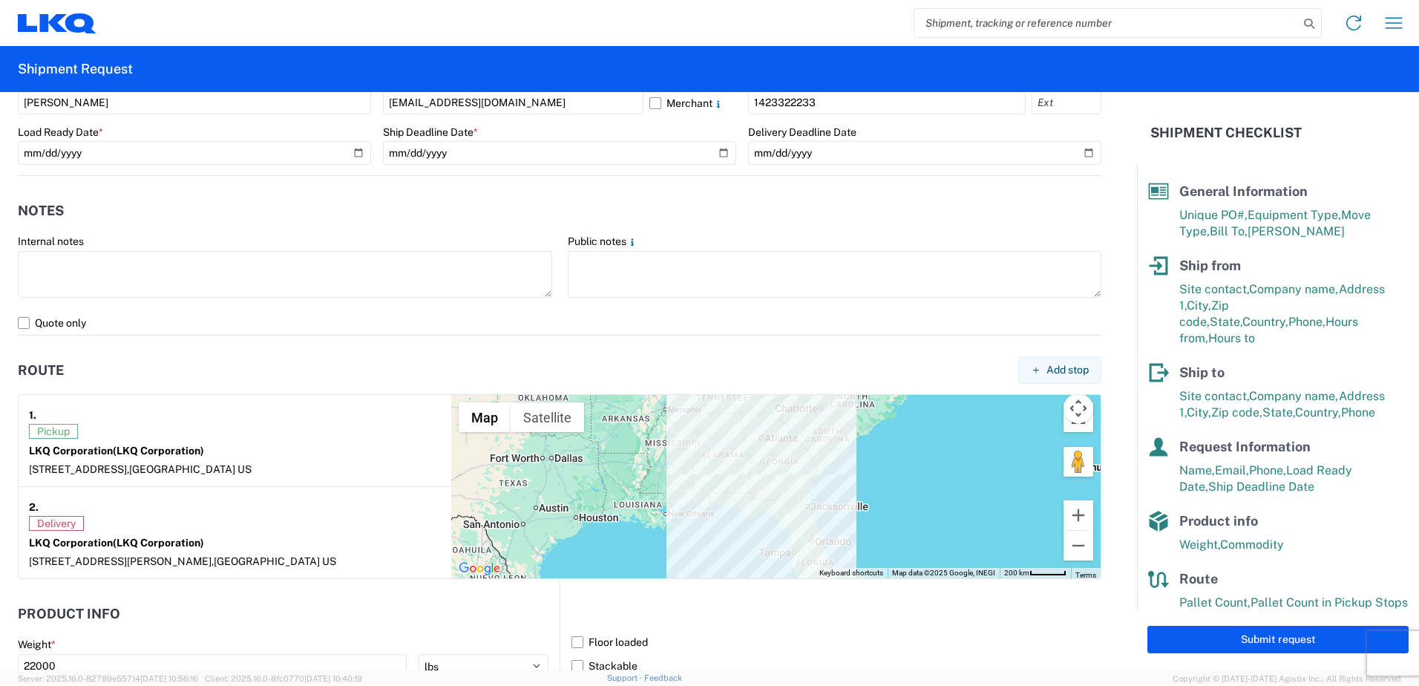
scroll to position [831, 0]
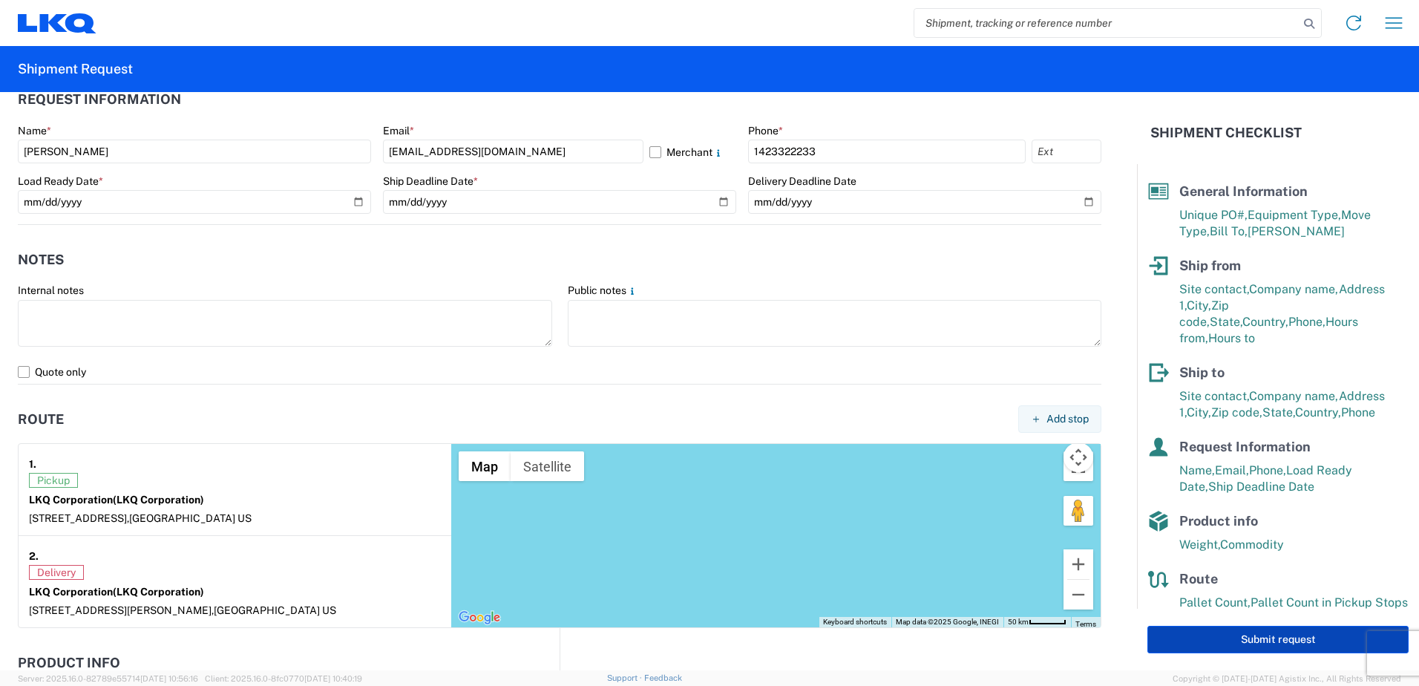
click at [1132, 633] on button "Submit request" at bounding box center [1277, 639] width 261 height 27
select select "GA"
select select "US"
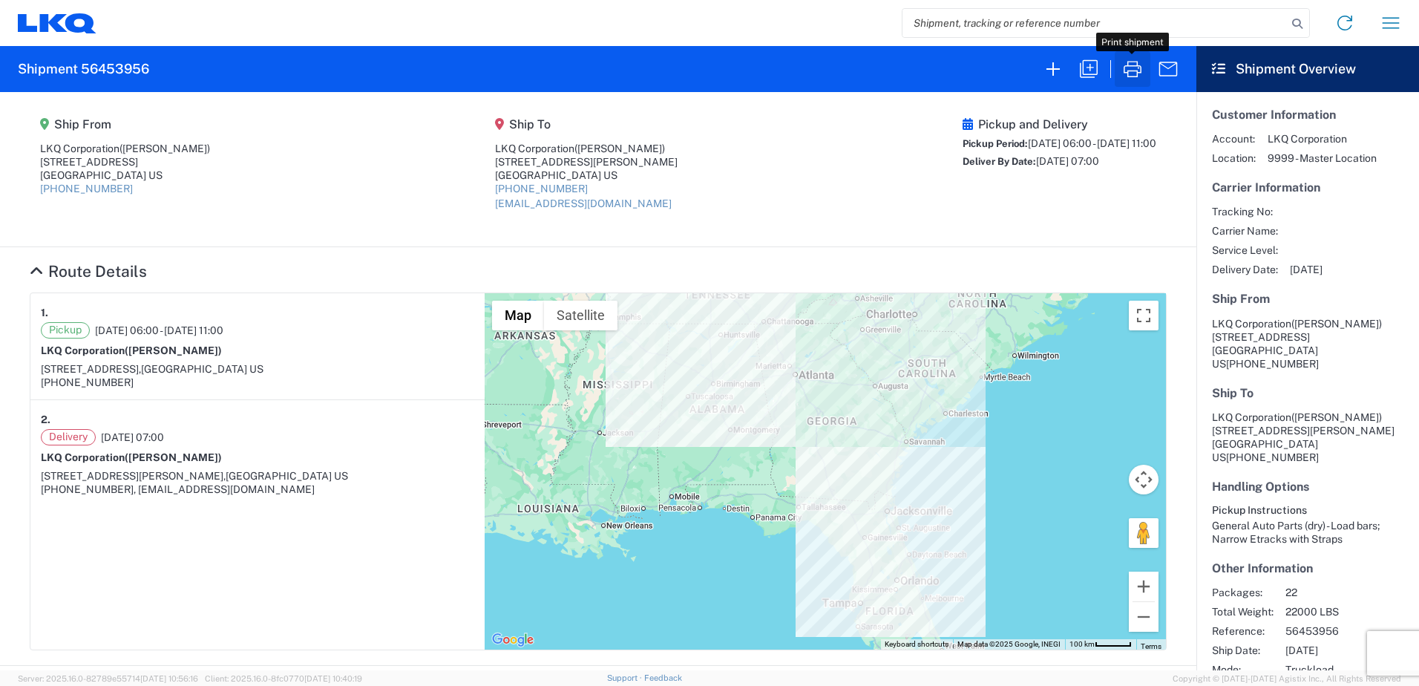
click at [1132, 75] on icon "button" at bounding box center [1133, 69] width 24 height 24
